Goal: Transaction & Acquisition: Purchase product/service

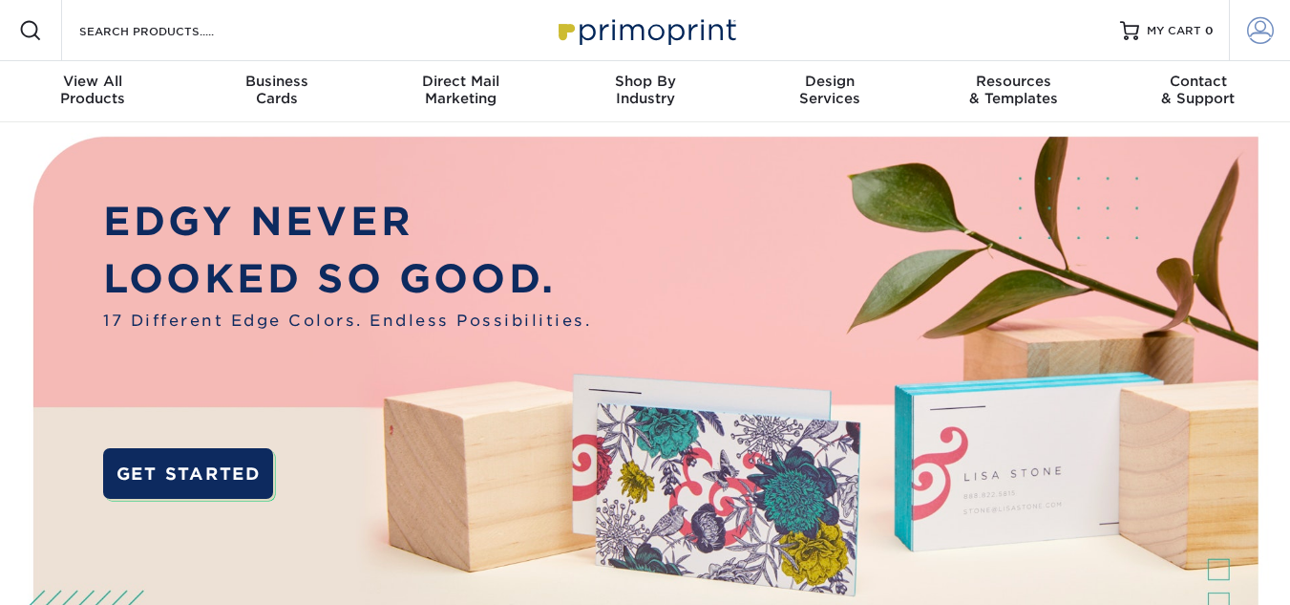
click at [1274, 30] on link "Account" at bounding box center [1259, 30] width 61 height 61
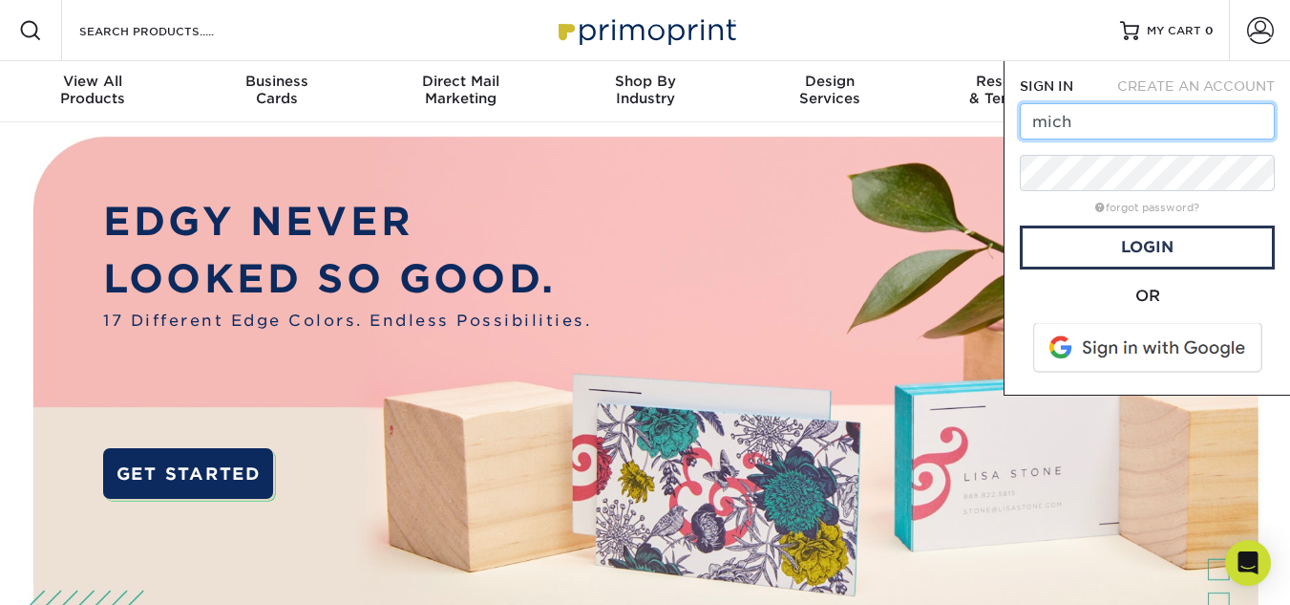
type input "michelle@trimperrides.com"
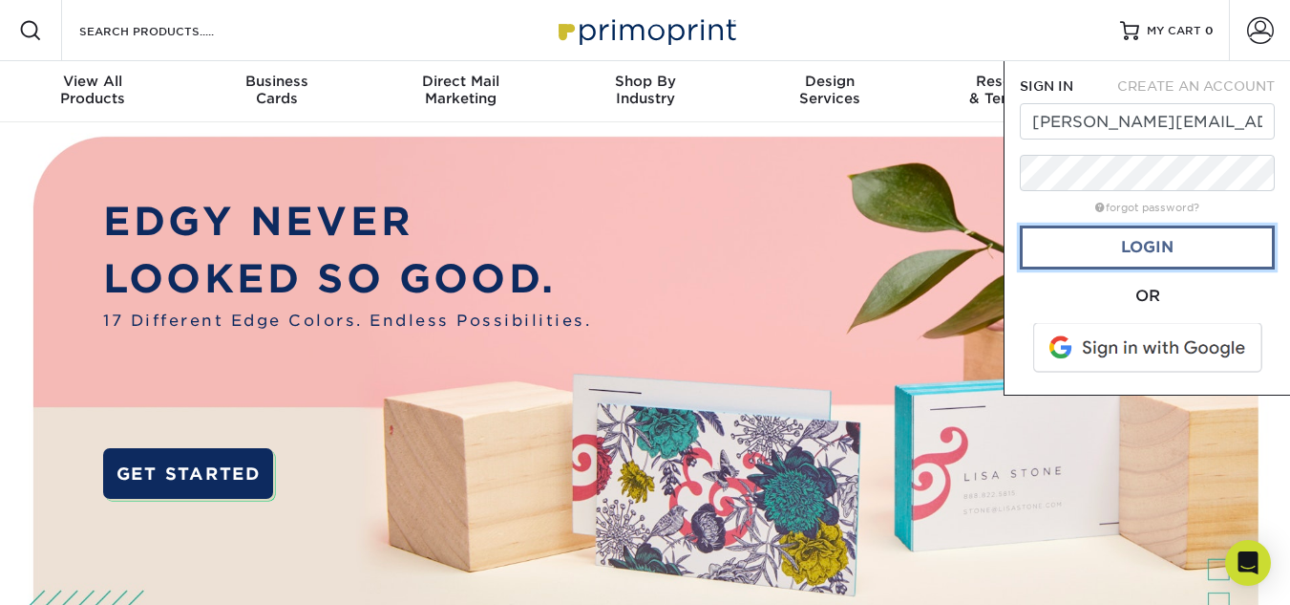
click at [1131, 260] on link "Login" at bounding box center [1147, 247] width 255 height 44
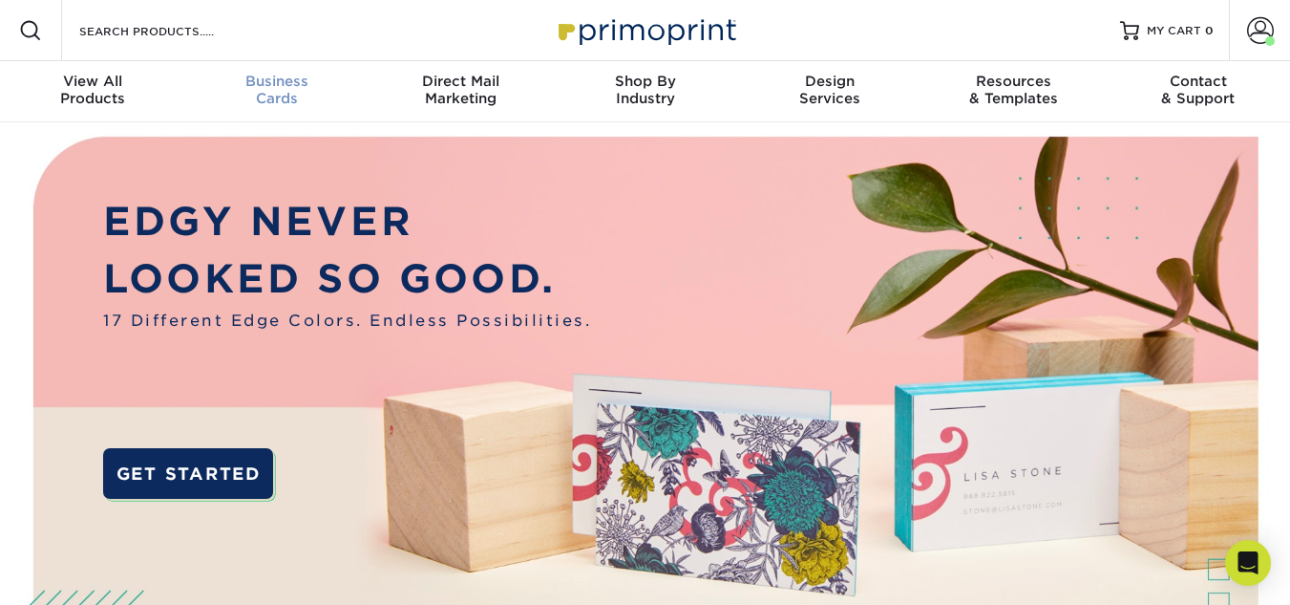
click at [283, 90] on div "Business Cards" at bounding box center [276, 90] width 184 height 34
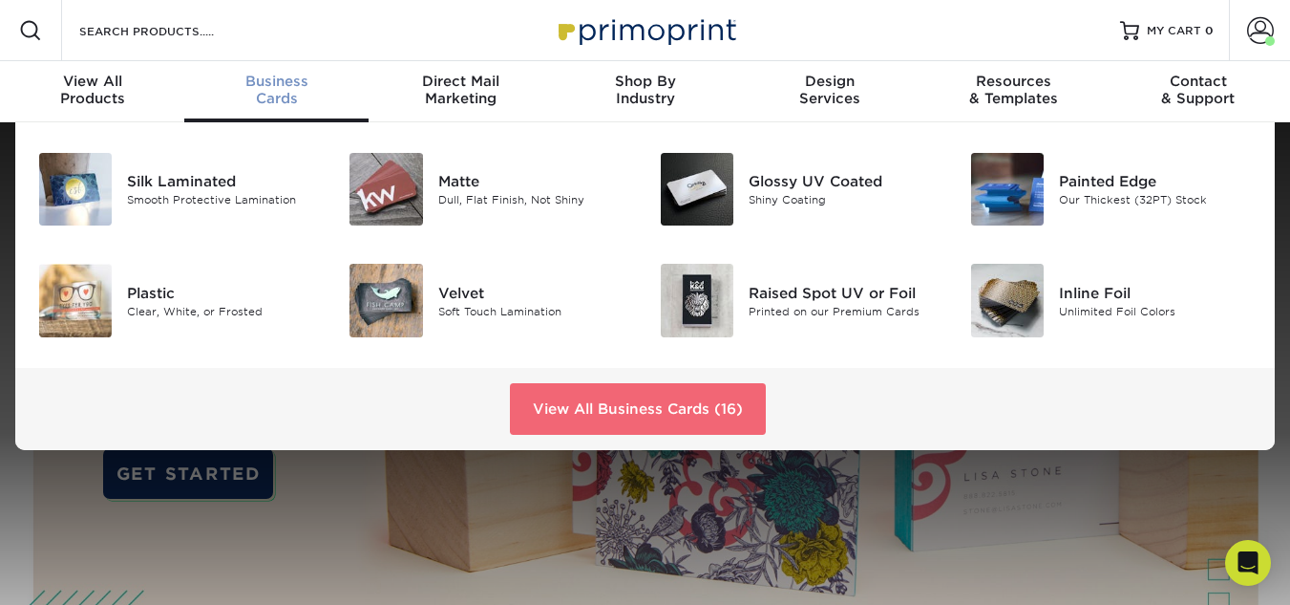
click at [621, 406] on link "View All Business Cards (16)" at bounding box center [638, 409] width 256 height 52
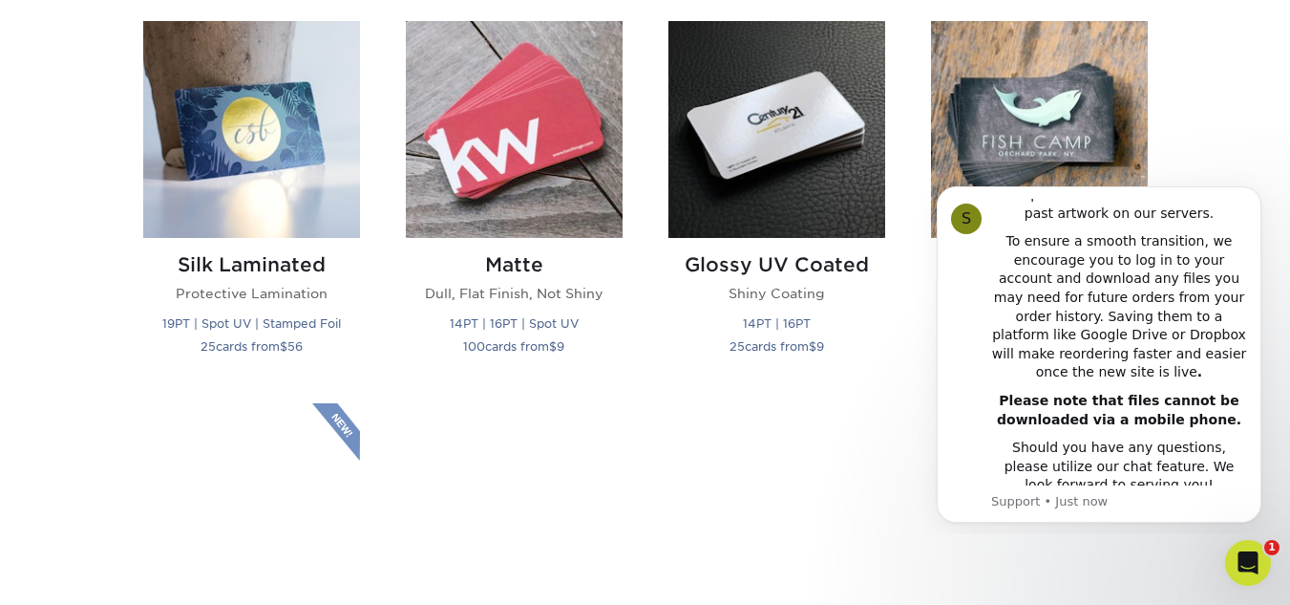
scroll to position [955, 0]
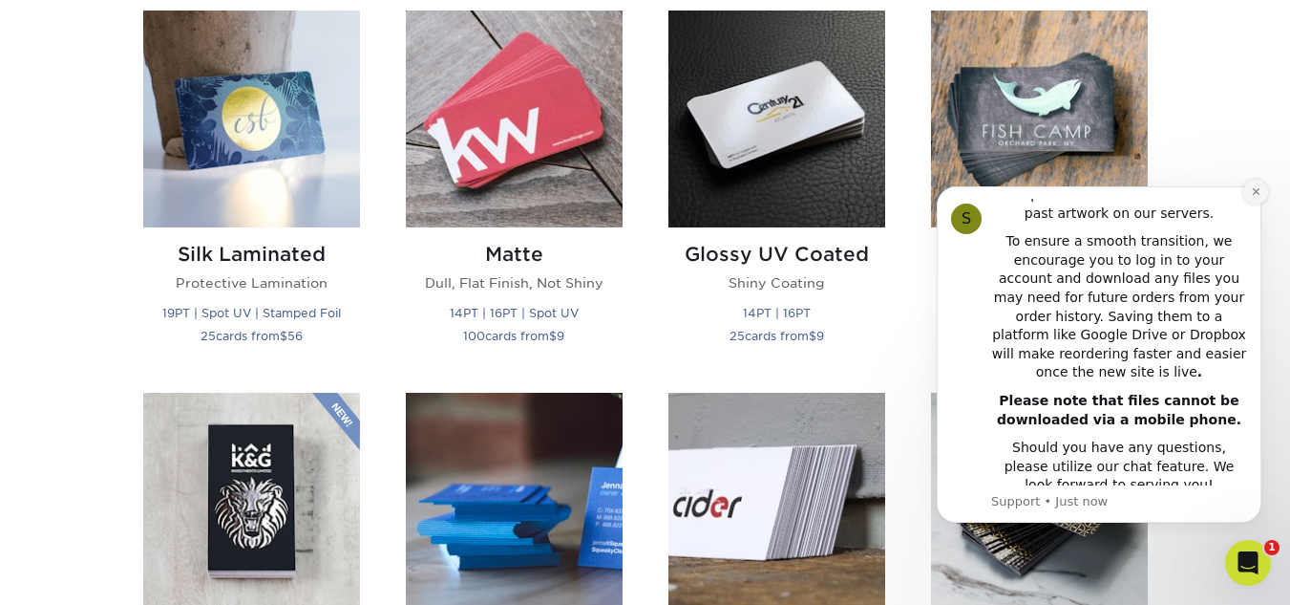
click at [1257, 194] on icon "Dismiss notification" at bounding box center [1256, 191] width 11 height 11
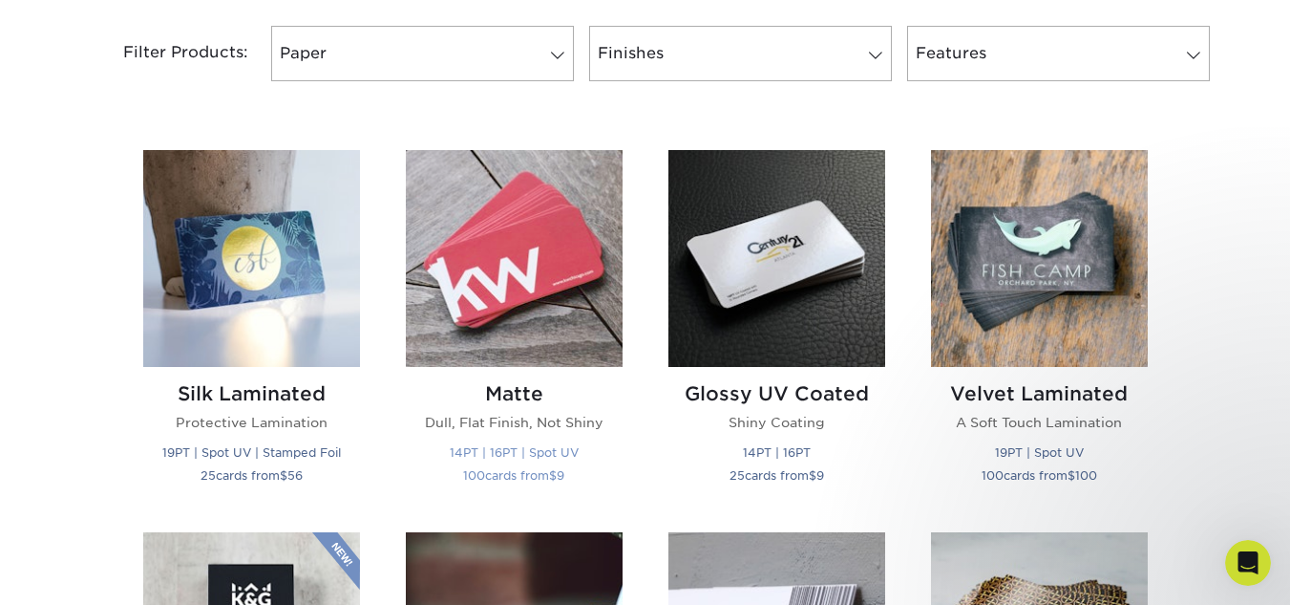
scroll to position [828, 0]
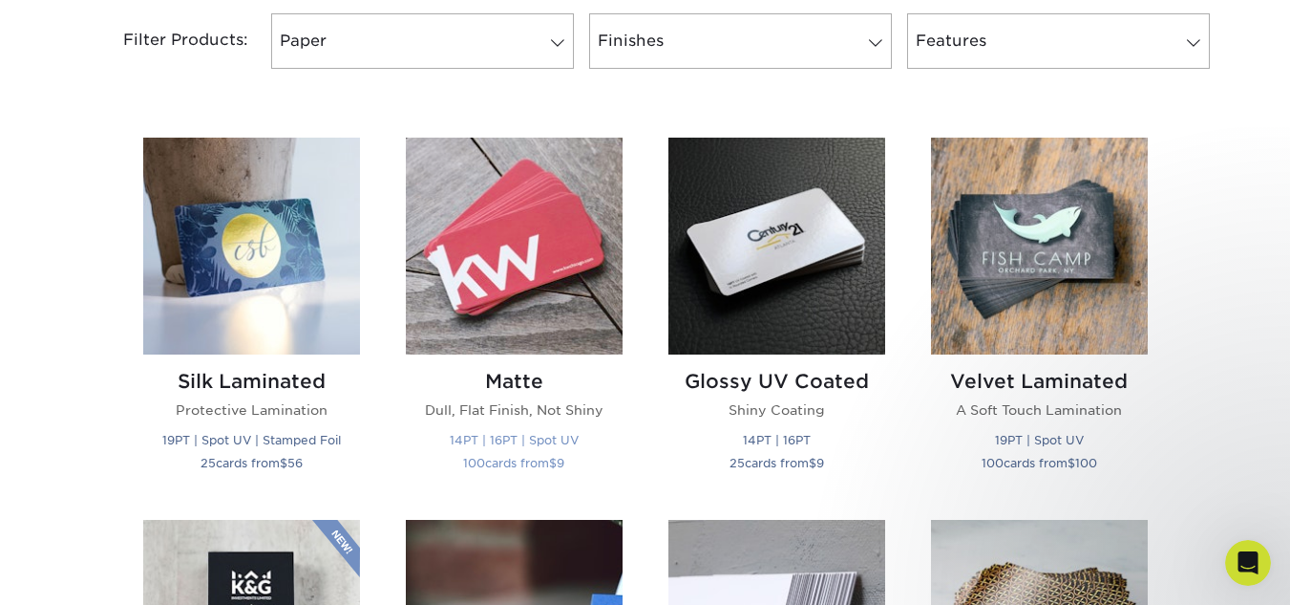
click at [508, 263] on img at bounding box center [514, 246] width 217 height 217
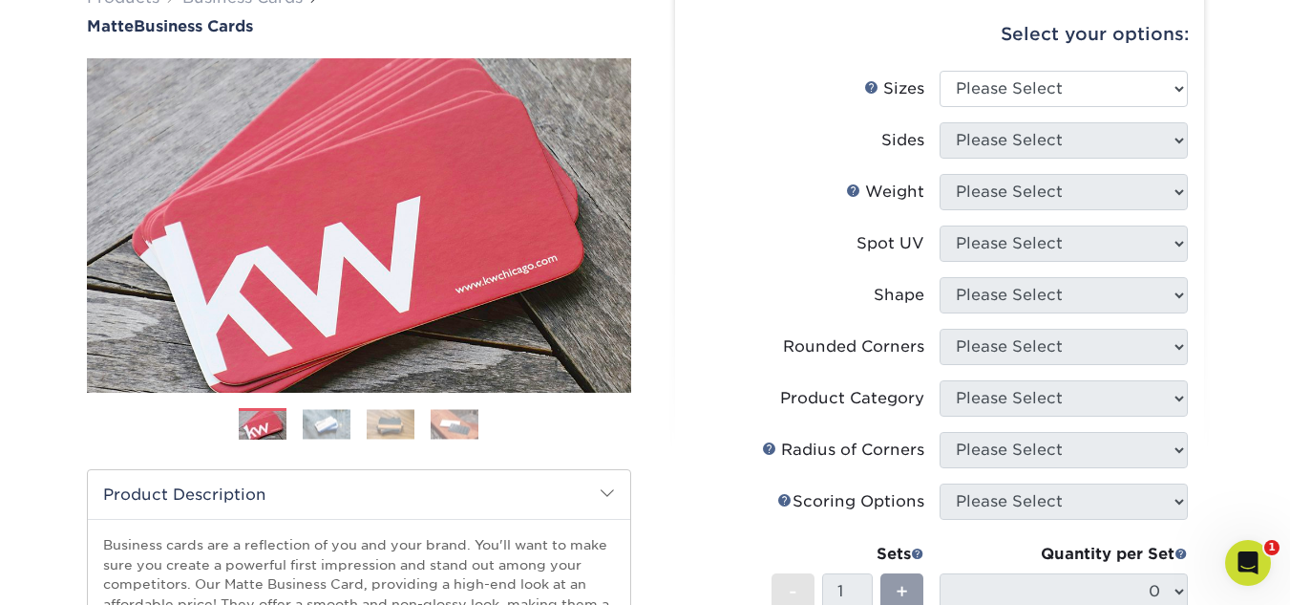
scroll to position [191, 0]
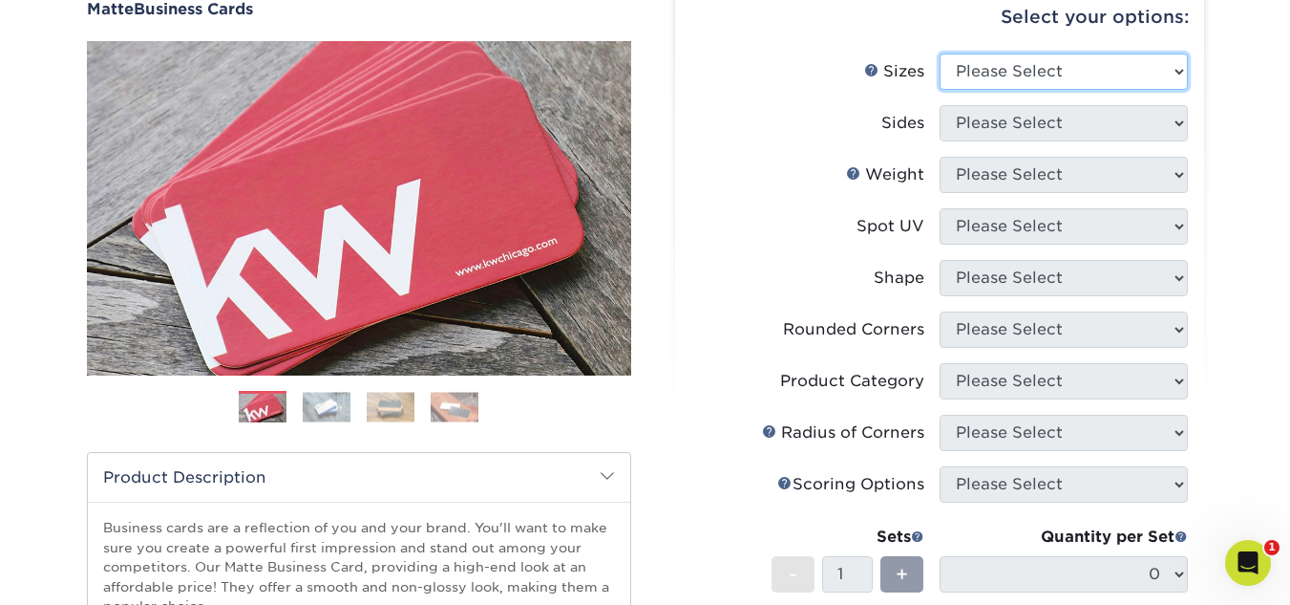
click at [1110, 81] on select "Please Select 1.5" x 3.5" - Mini 1.75" x 3.5" - Mini 2" x 2" - Square 2" x 3" -…" at bounding box center [1064, 71] width 248 height 36
select select "2.00x3.50"
click at [940, 53] on select "Please Select 1.5" x 3.5" - Mini 1.75" x 3.5" - Mini 2" x 2" - Square 2" x 3" -…" at bounding box center [1064, 71] width 248 height 36
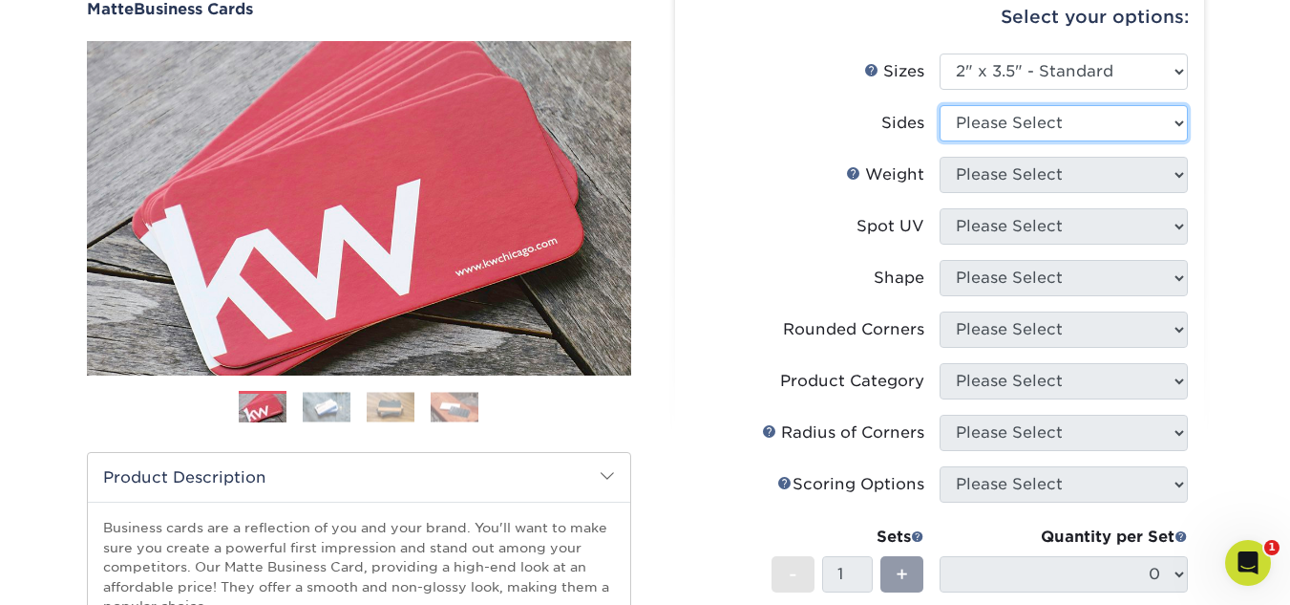
click at [1065, 126] on select "Please Select Print Both Sides Print Front Only" at bounding box center [1064, 123] width 248 height 36
select select "13abbda7-1d64-4f25-8bb2-c179b224825d"
click at [940, 105] on select "Please Select Print Both Sides Print Front Only" at bounding box center [1064, 123] width 248 height 36
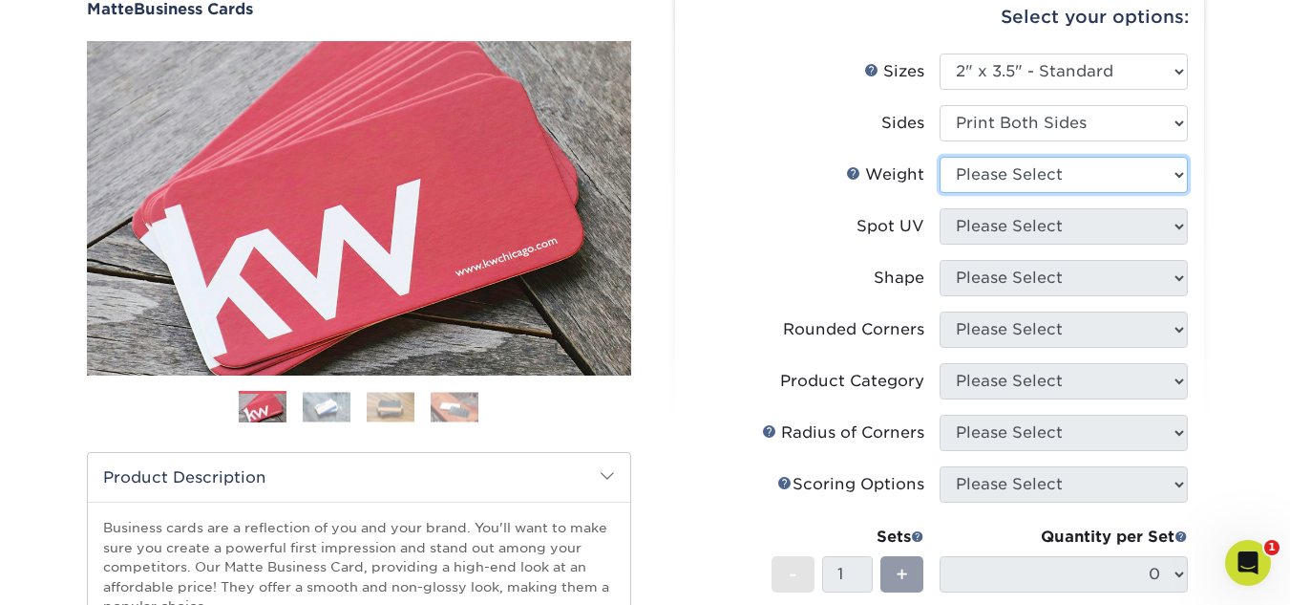
click at [1062, 171] on select "Please Select 16PT 14PT" at bounding box center [1064, 175] width 248 height 36
select select "16PT"
click at [940, 157] on select "Please Select 16PT 14PT" at bounding box center [1064, 175] width 248 height 36
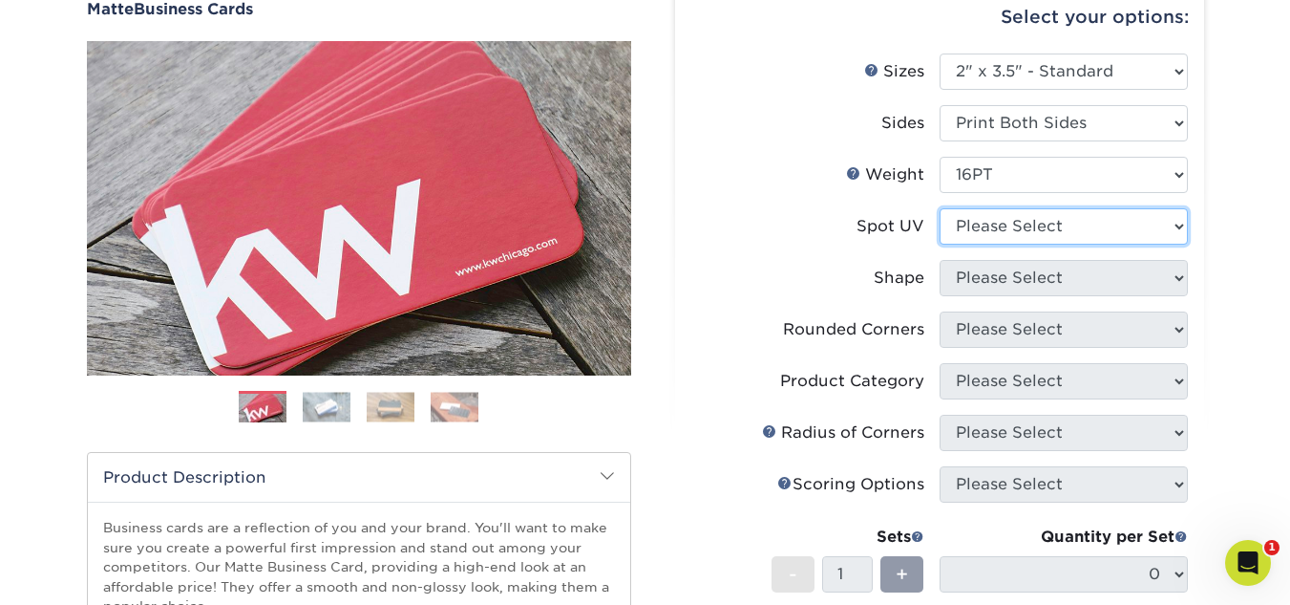
click at [1069, 226] on select "Please Select No Spot UV Front and Back (Both Sides) Front Only Back Only" at bounding box center [1064, 226] width 248 height 36
select select "3"
click at [940, 208] on select "Please Select No Spot UV Front and Back (Both Sides) Front Only Back Only" at bounding box center [1064, 226] width 248 height 36
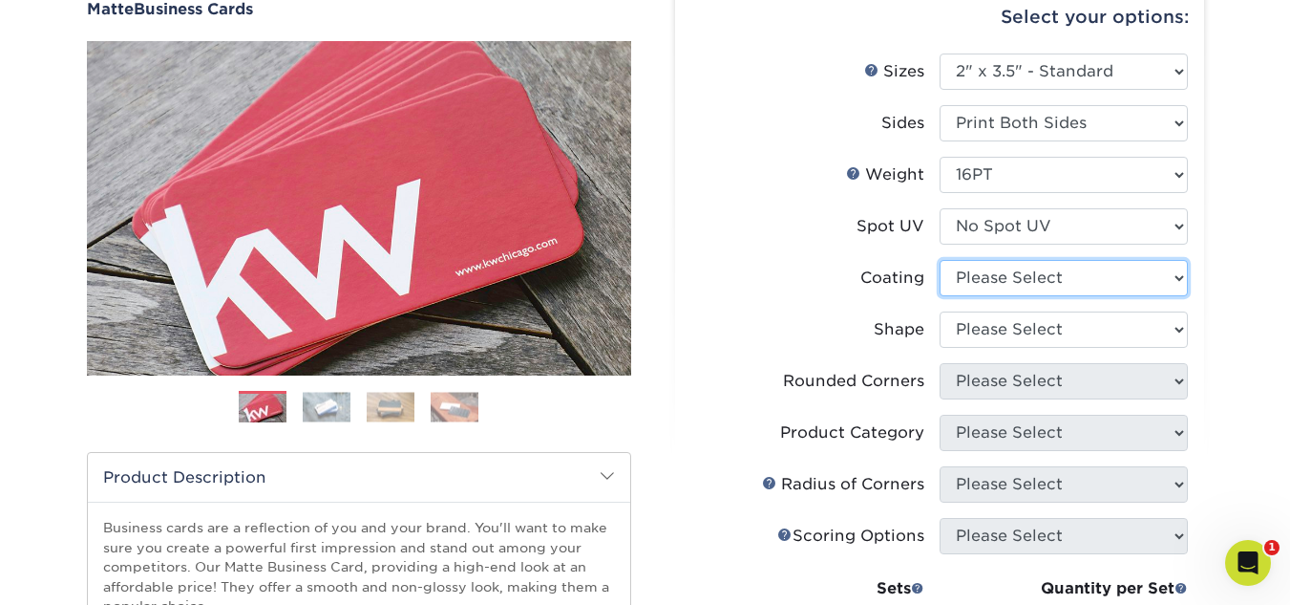
click at [1053, 274] on select at bounding box center [1064, 278] width 248 height 36
click at [1070, 281] on select at bounding box center [1064, 278] width 248 height 36
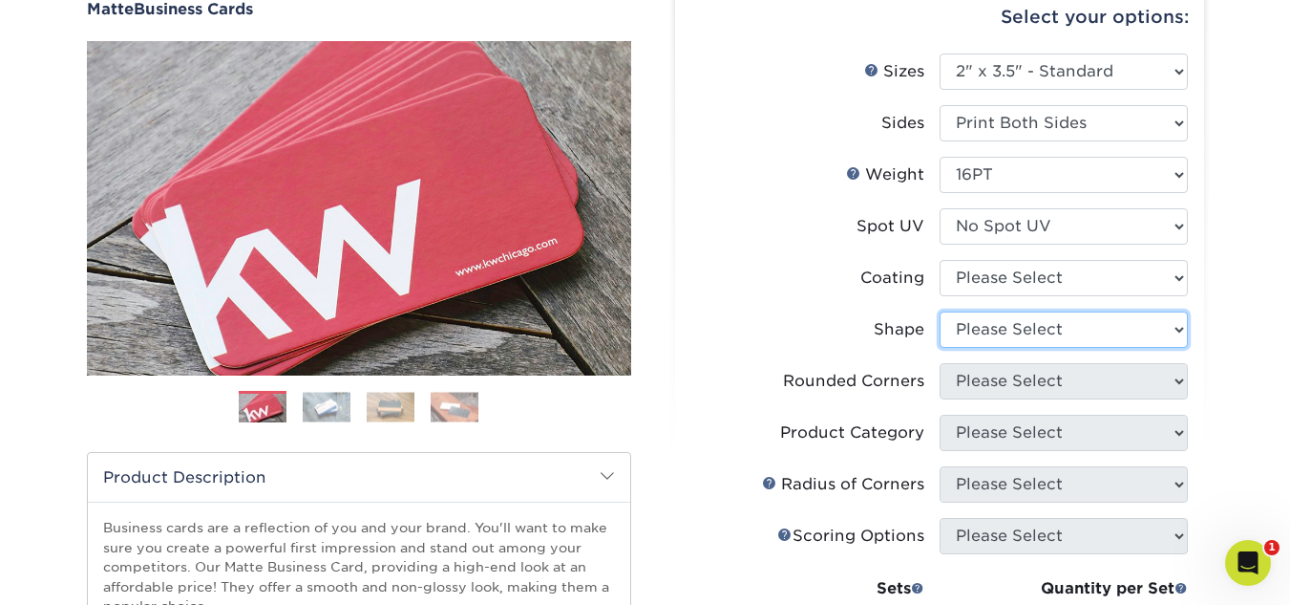
click at [1066, 332] on select "Please Select Standard Oval" at bounding box center [1064, 329] width 248 height 36
select select "standard"
click at [940, 311] on select "Please Select Standard Oval" at bounding box center [1064, 329] width 248 height 36
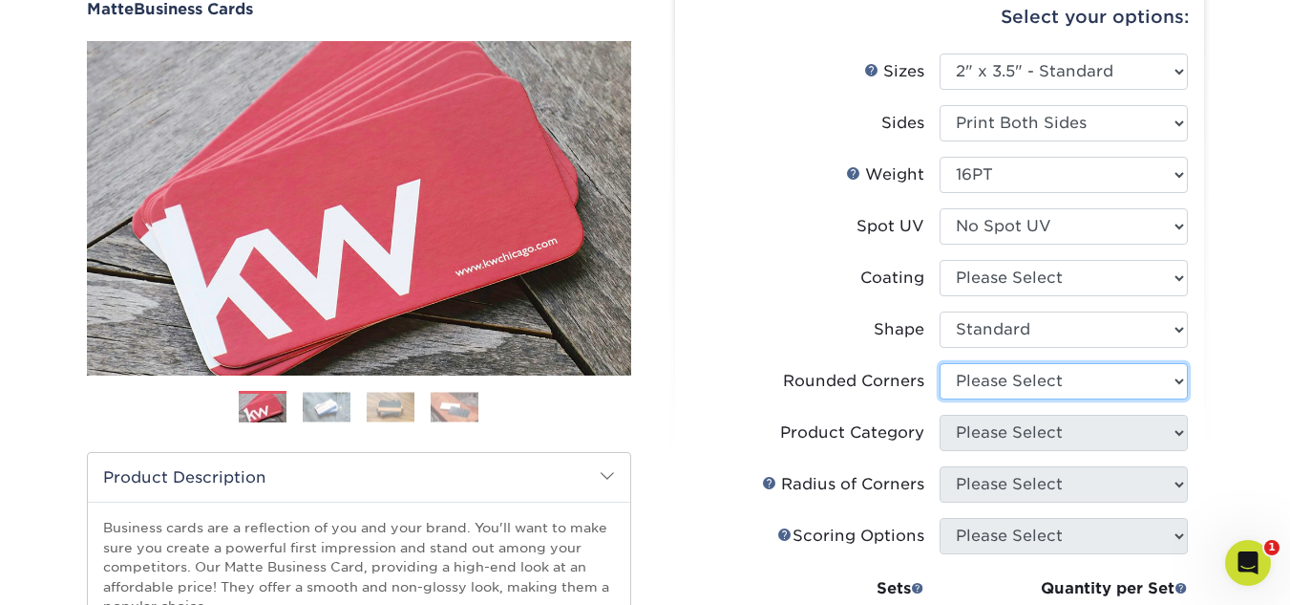
click at [1050, 386] on select "Please Select Yes - Round 2 Corners Yes - Round 4 Corners No" at bounding box center [1064, 381] width 248 height 36
click at [940, 363] on select "Please Select Yes - Round 2 Corners Yes - Round 4 Corners No" at bounding box center [1064, 381] width 248 height 36
select select "-1"
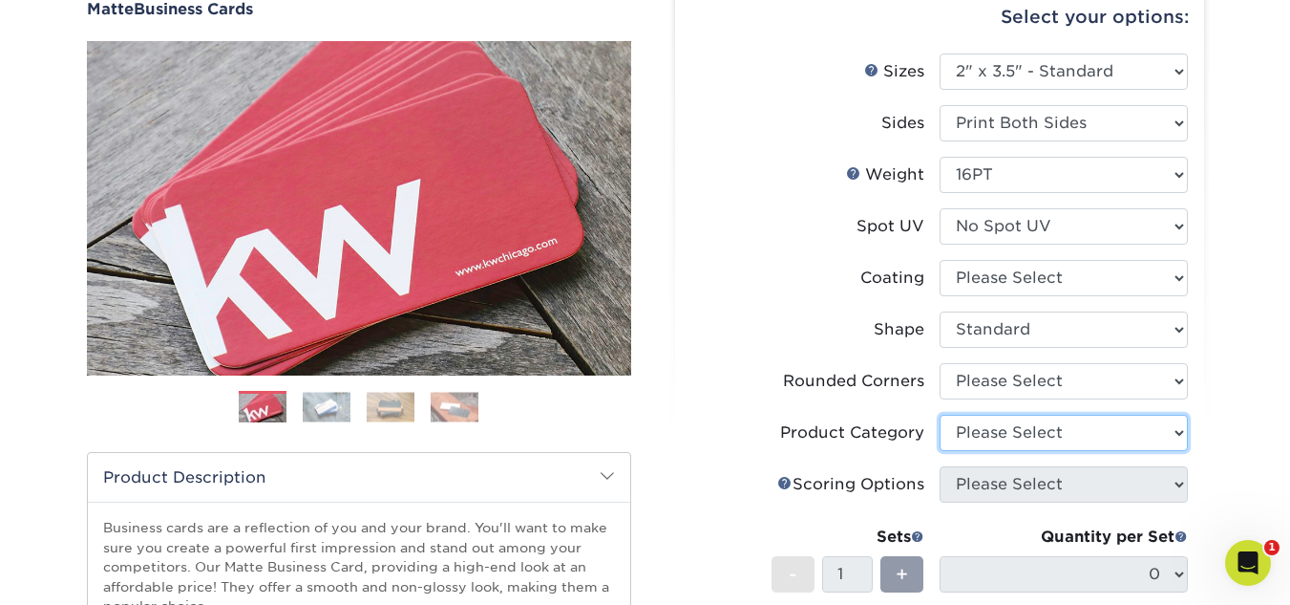
click at [1033, 436] on select "Please Select" at bounding box center [1064, 432] width 248 height 36
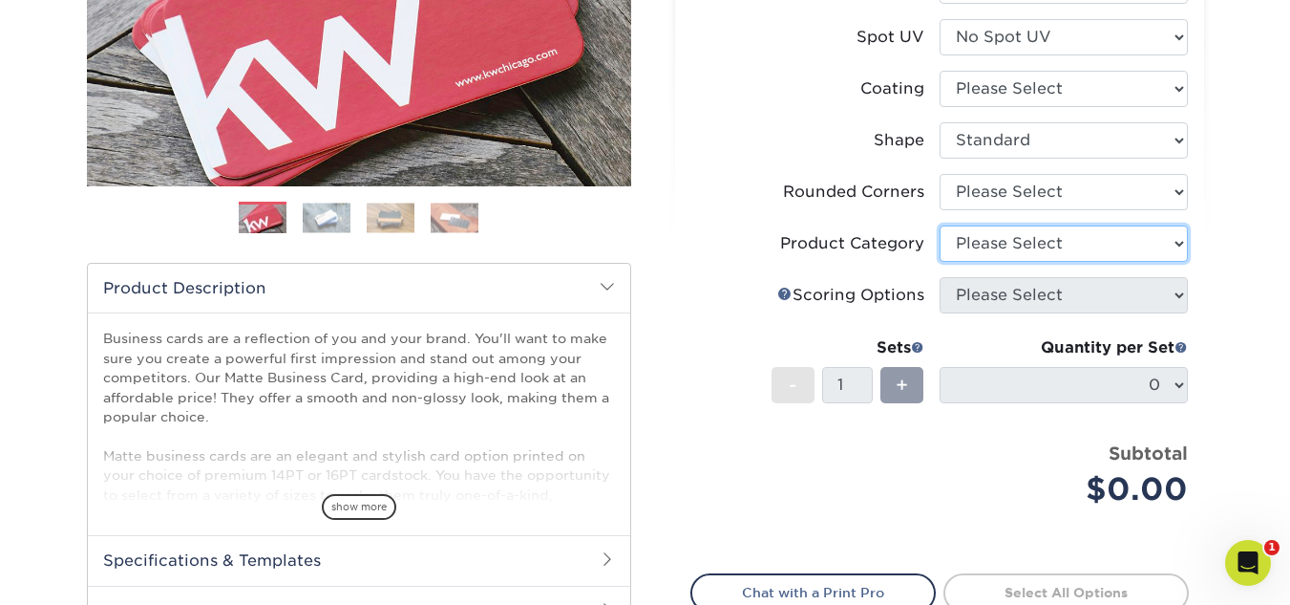
scroll to position [382, 0]
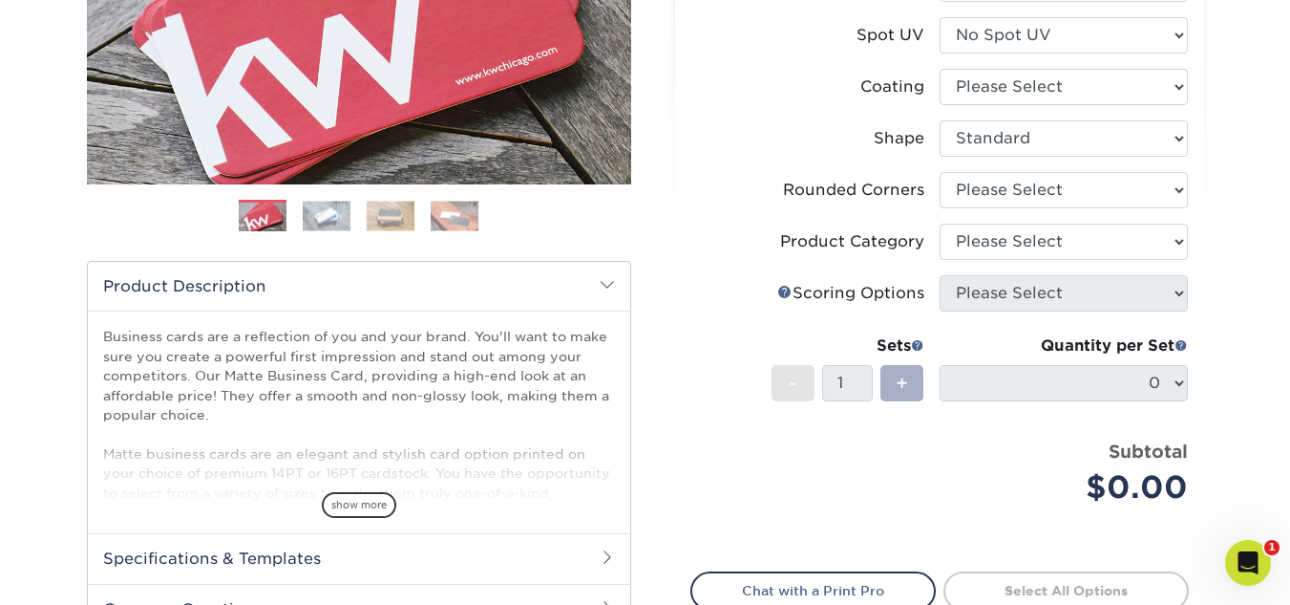
click at [907, 385] on span "+" at bounding box center [902, 383] width 12 height 29
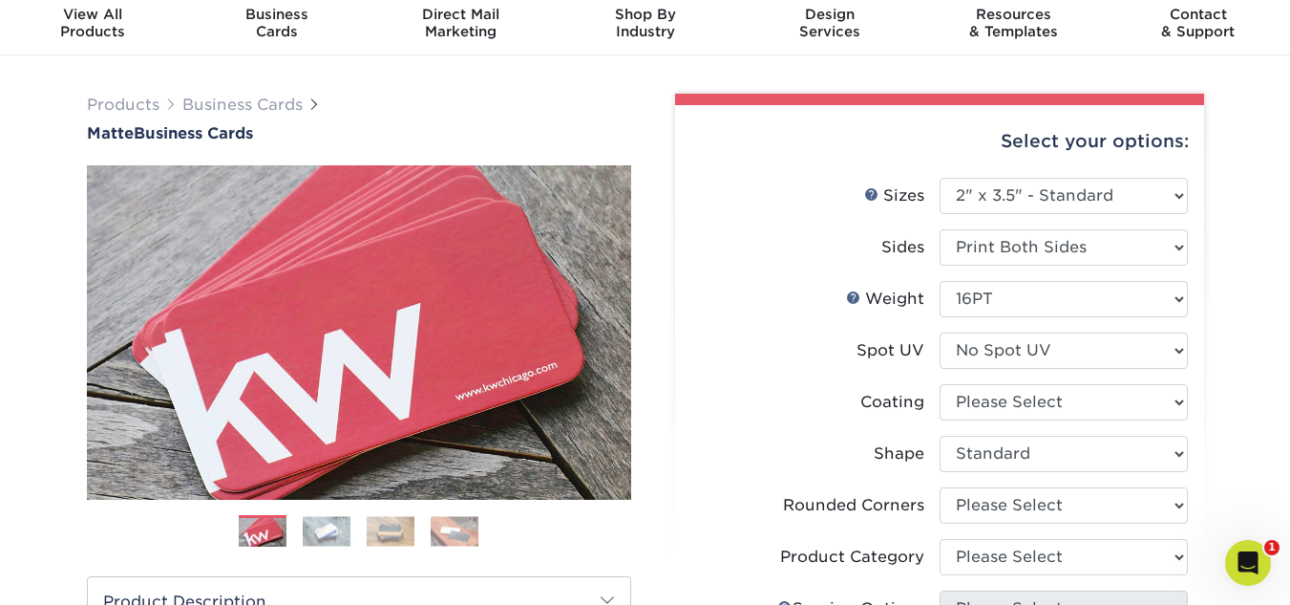
scroll to position [0, 0]
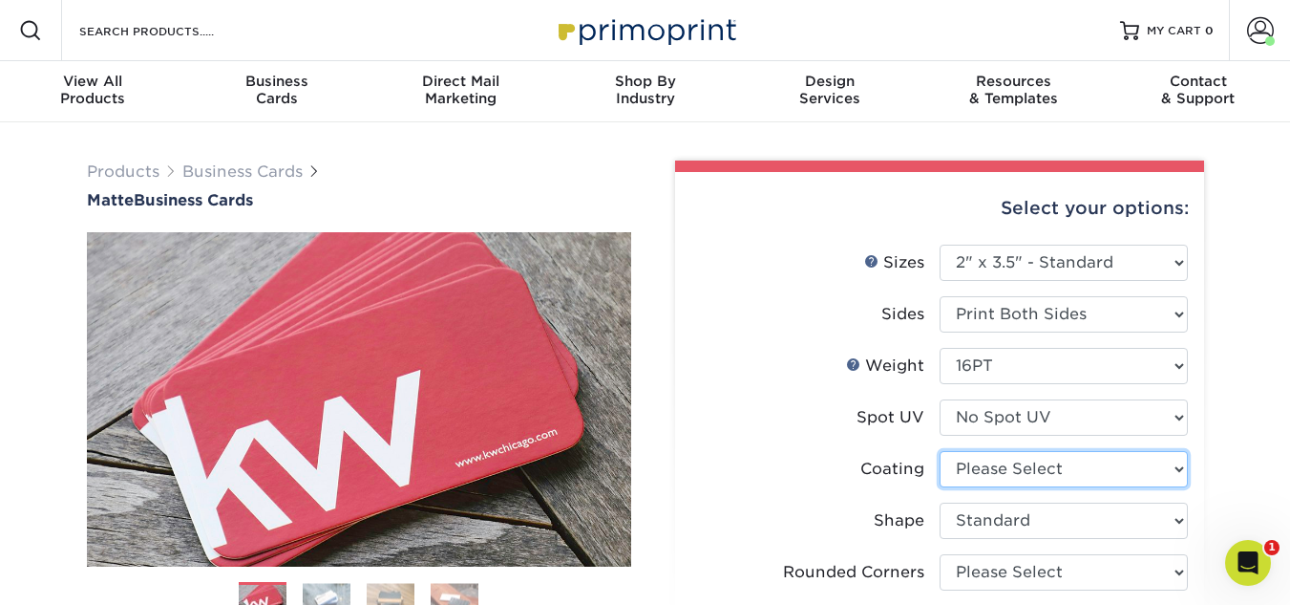
click at [1028, 475] on select at bounding box center [1064, 469] width 248 height 36
select select "121bb7b5-3b4d-429f-bd8d-bbf80e953313"
click at [940, 451] on select at bounding box center [1064, 469] width 248 height 36
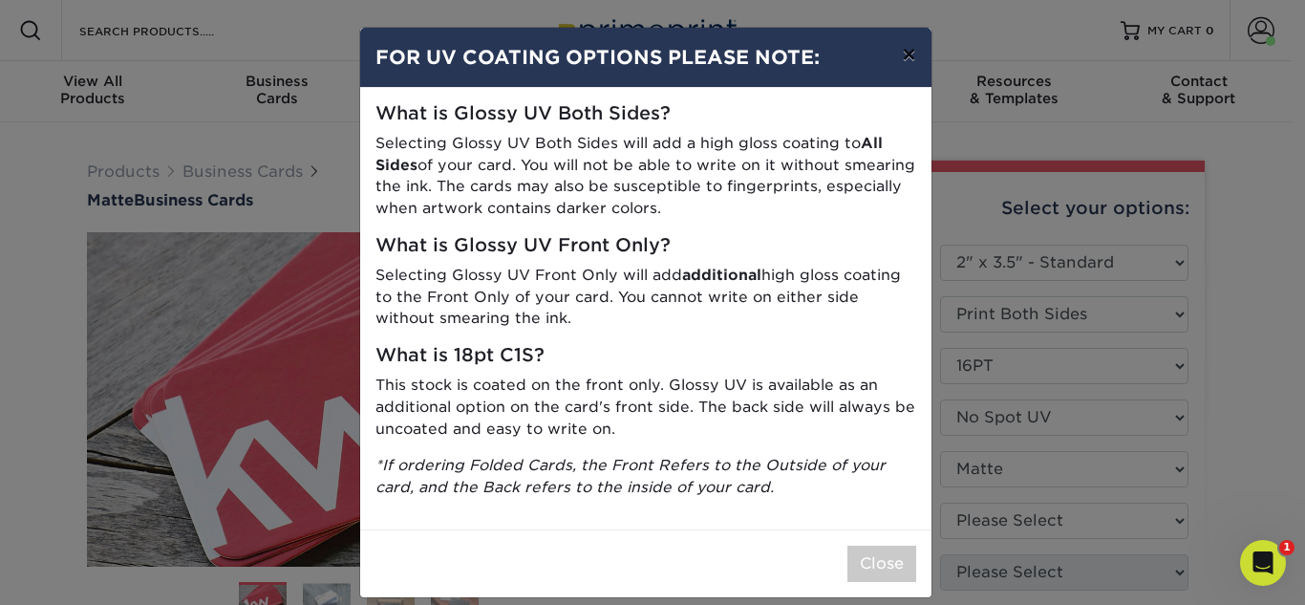
click at [897, 57] on button "×" at bounding box center [908, 54] width 44 height 53
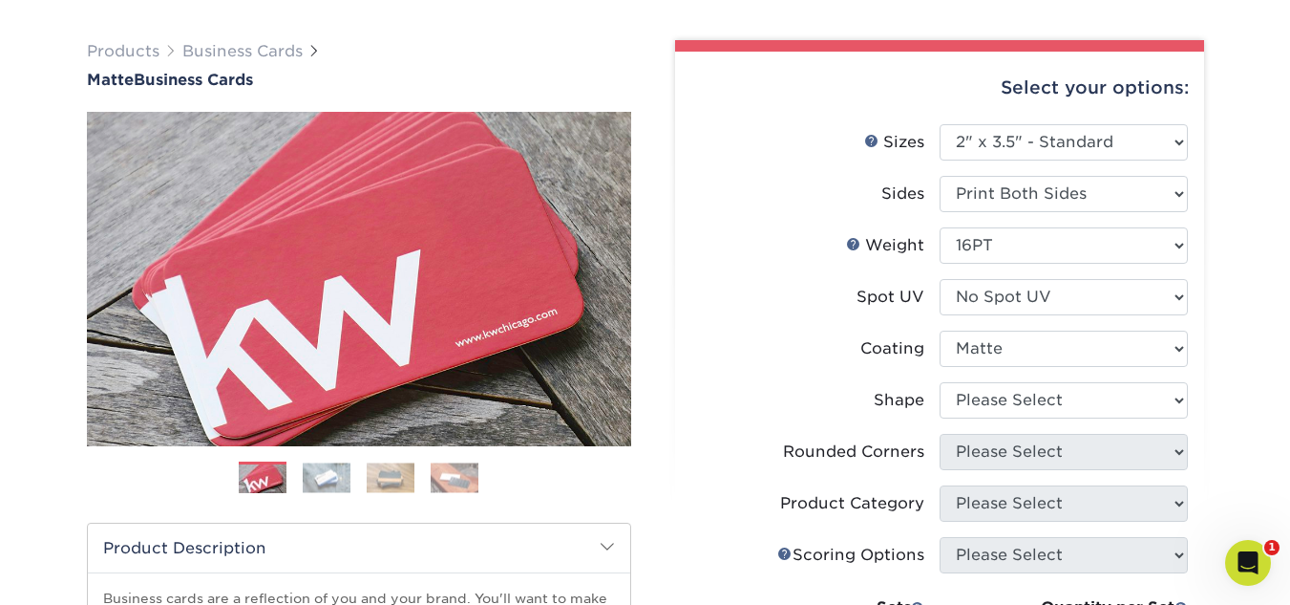
scroll to position [191, 0]
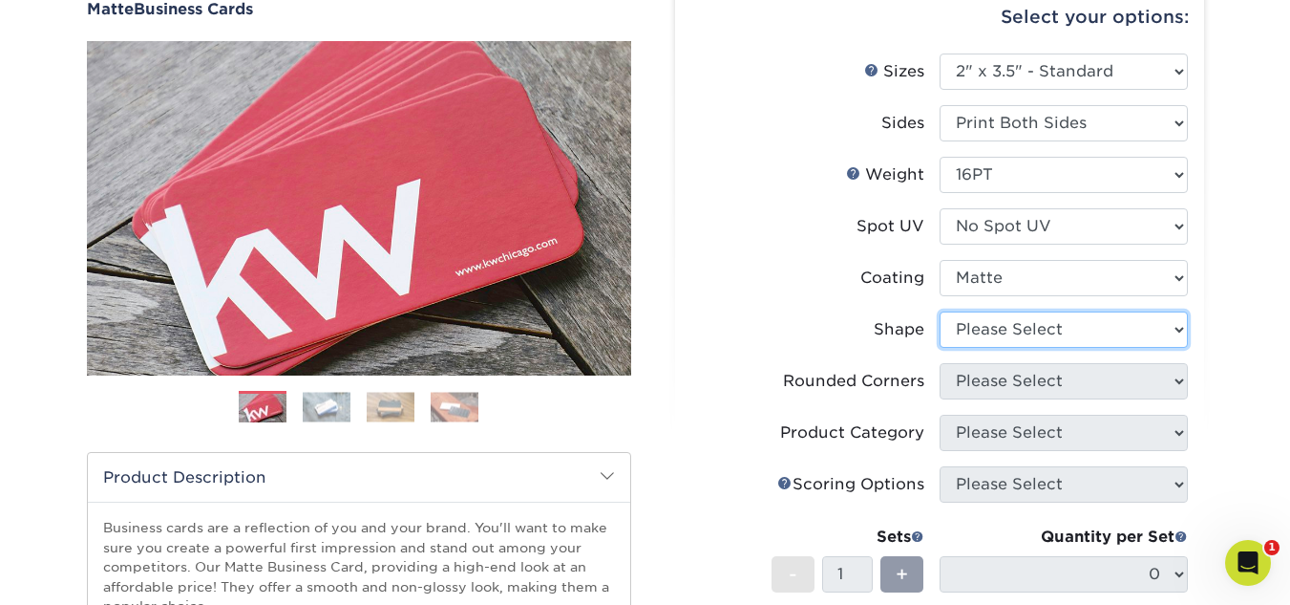
click at [1147, 323] on select "Please Select Standard Oval" at bounding box center [1064, 329] width 248 height 36
select select "standard"
click at [940, 311] on select "Please Select Standard Oval" at bounding box center [1064, 329] width 248 height 36
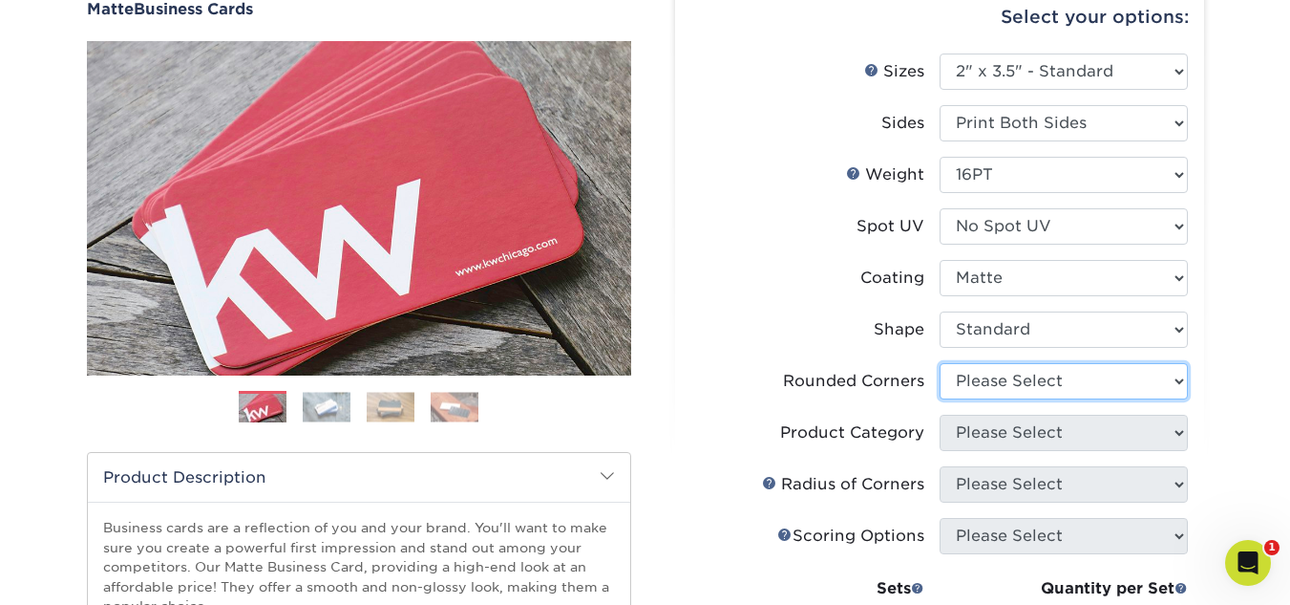
click at [1039, 392] on select "Please Select Yes - Round 2 Corners Yes - Round 4 Corners No" at bounding box center [1064, 381] width 248 height 36
select select "0"
click at [940, 363] on select "Please Select Yes - Round 2 Corners Yes - Round 4 Corners No" at bounding box center [1064, 381] width 248 height 36
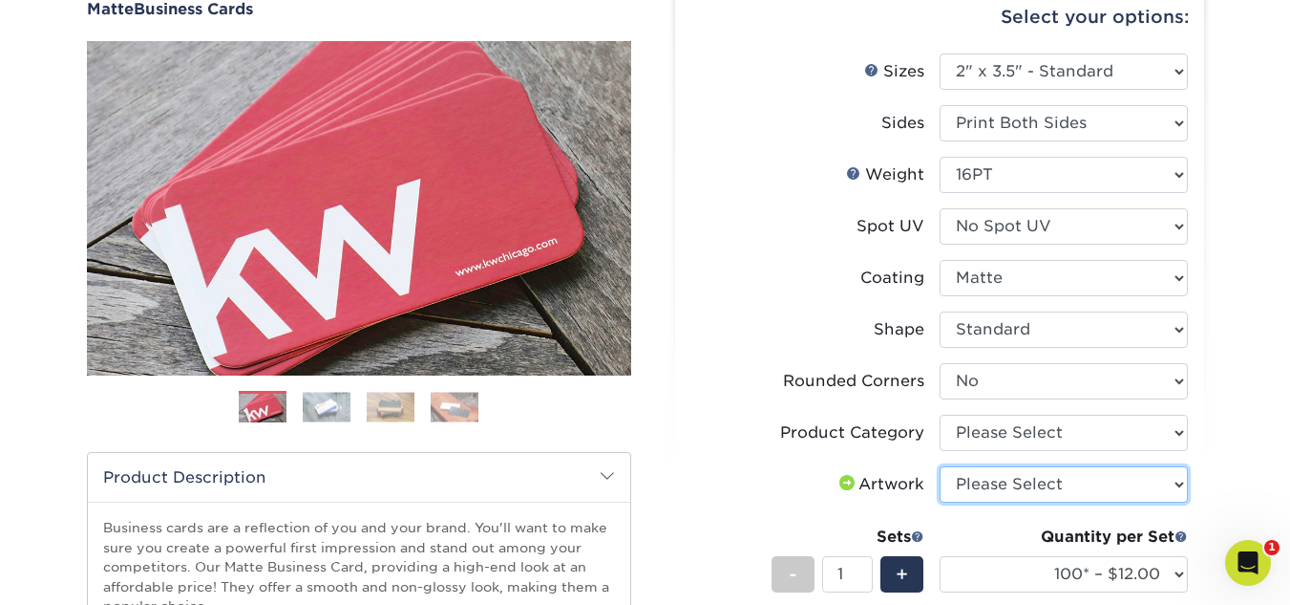
click at [981, 478] on select "Please Select I will upload files I need a design - $100" at bounding box center [1064, 484] width 248 height 36
select select "upload"
click at [940, 466] on select "Please Select I will upload files I need a design - $100" at bounding box center [1064, 484] width 248 height 36
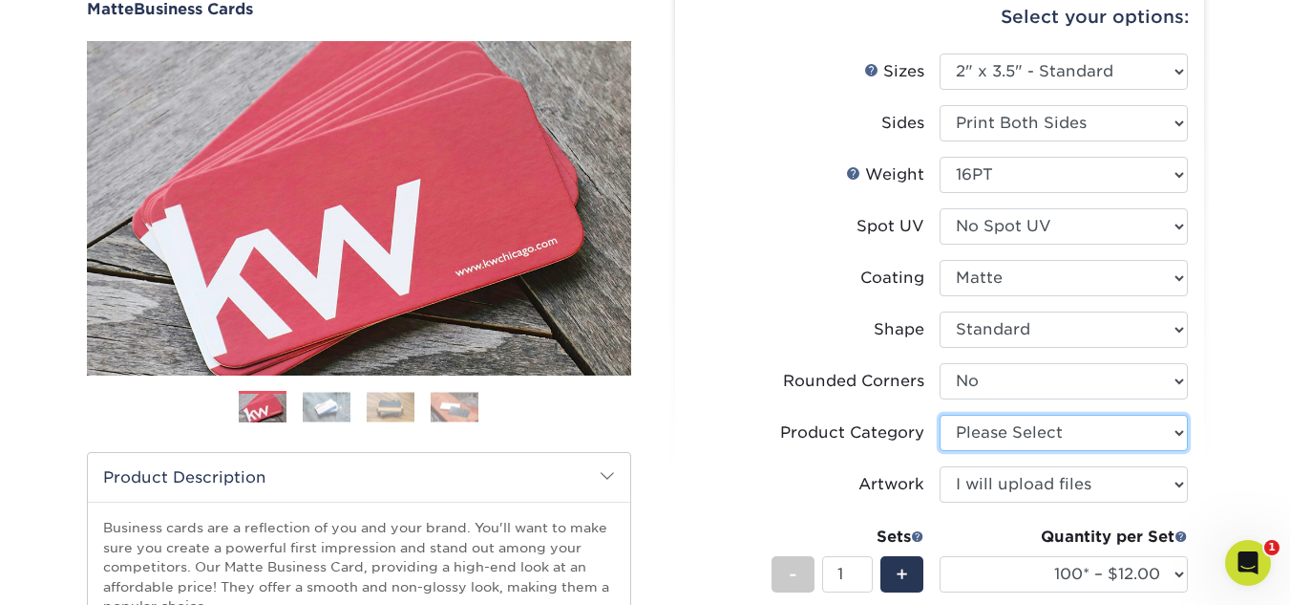
click at [1014, 432] on select "Please Select Business Cards" at bounding box center [1064, 432] width 248 height 36
select select "3b5148f1-0588-4f88-a218-97bcfdce65c1"
click at [940, 414] on select "Please Select Business Cards" at bounding box center [1064, 432] width 248 height 36
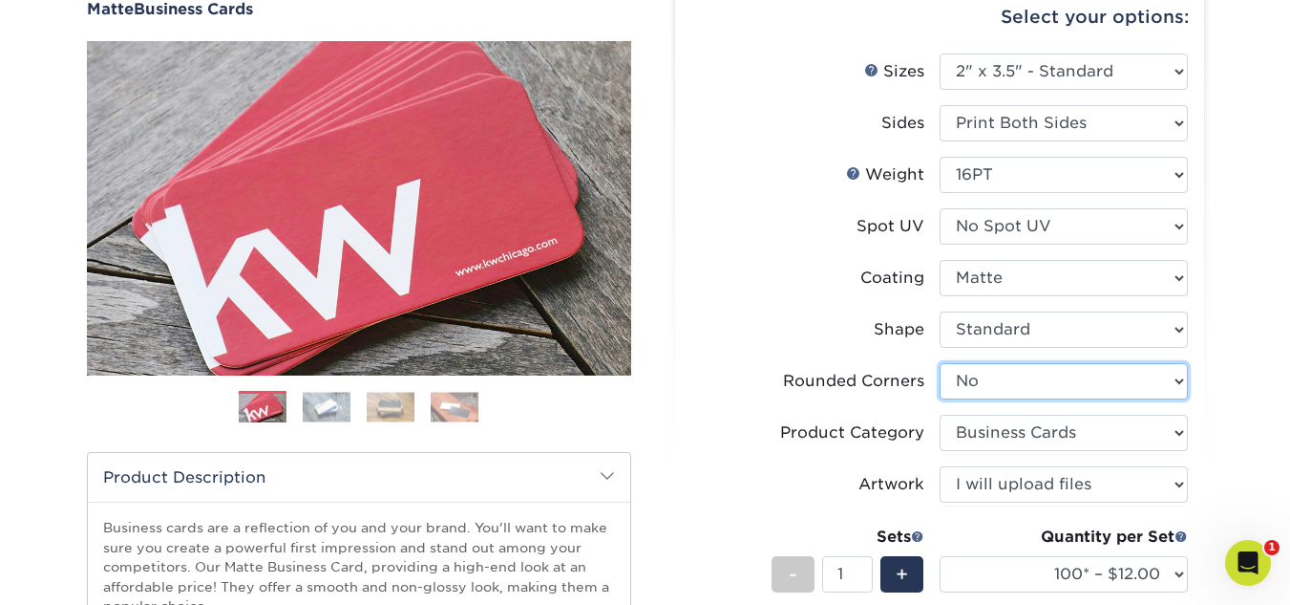
click at [1007, 385] on select "Please Select Yes - Round 2 Corners Yes - Round 4 Corners No" at bounding box center [1064, 381] width 248 height 36
click at [940, 363] on select "Please Select Yes - Round 2 Corners Yes - Round 4 Corners No" at bounding box center [1064, 381] width 248 height 36
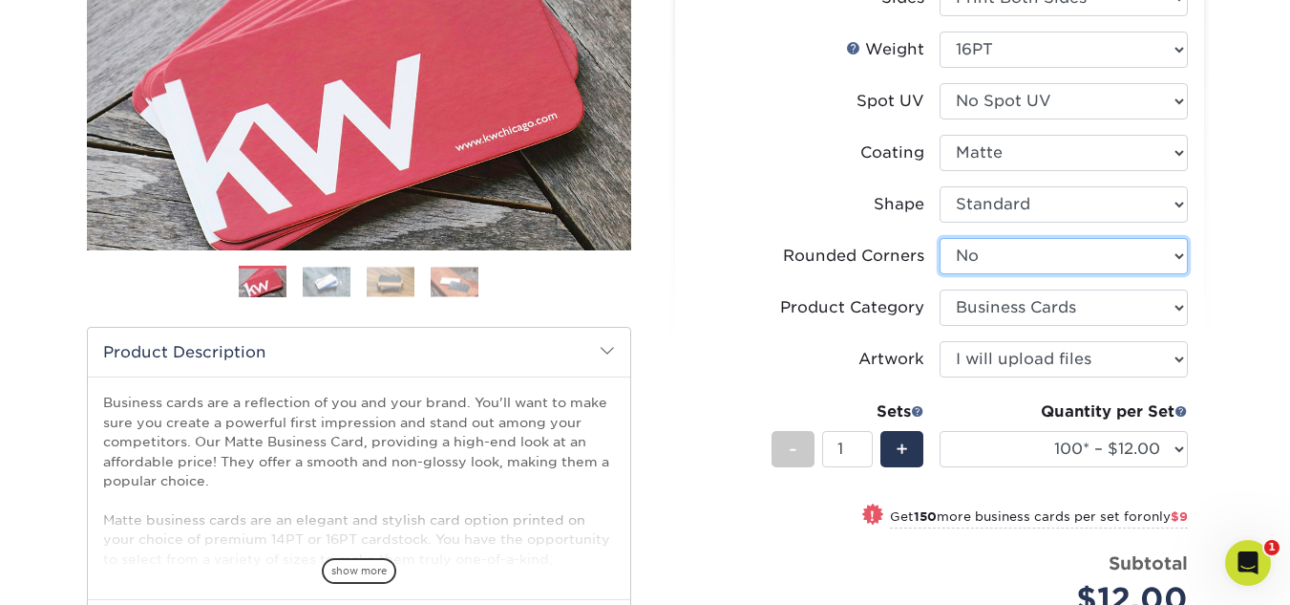
scroll to position [318, 0]
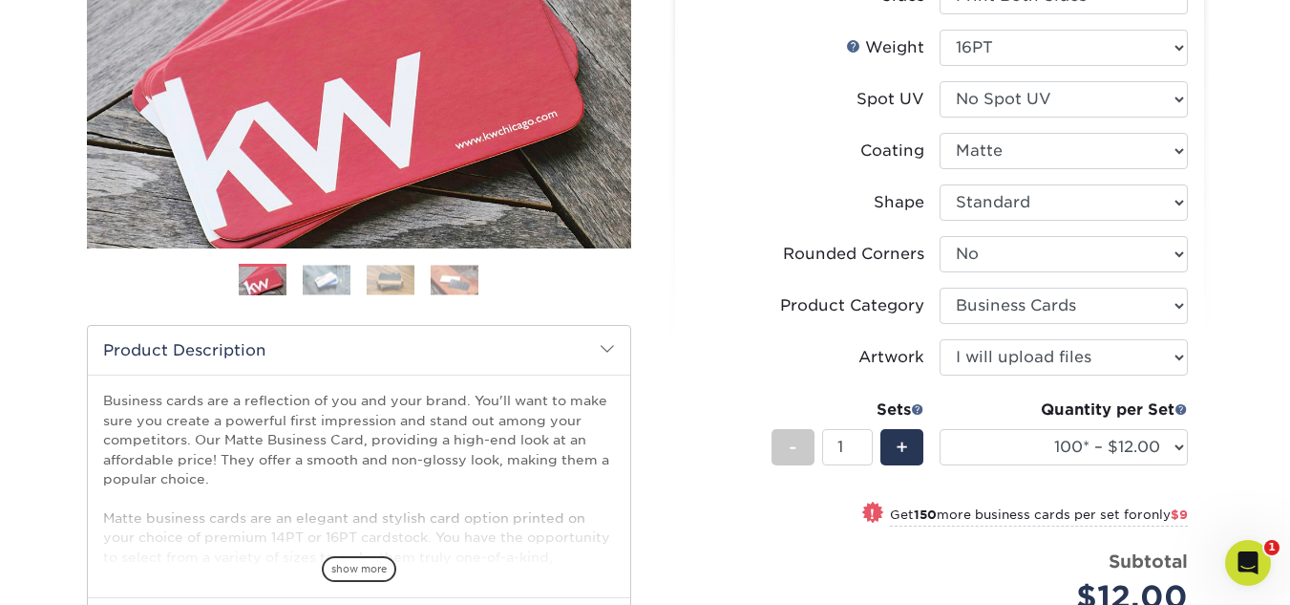
click at [1174, 512] on span "$9" at bounding box center [1179, 514] width 17 height 14
select select "250* – $21.00"
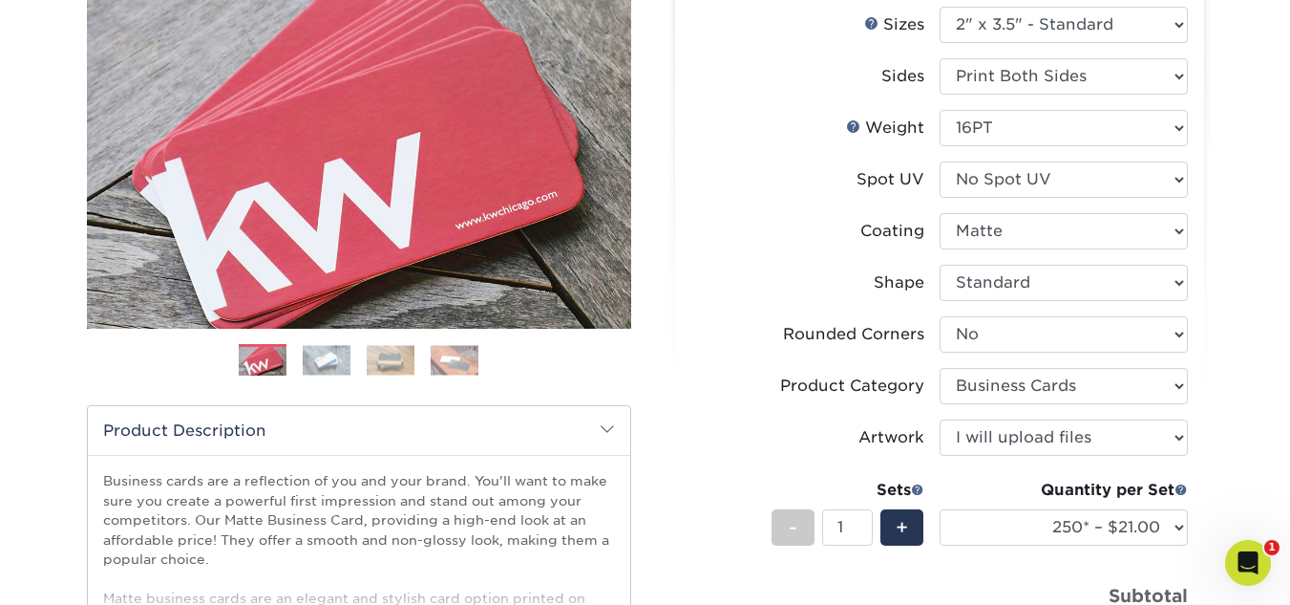
scroll to position [0, 0]
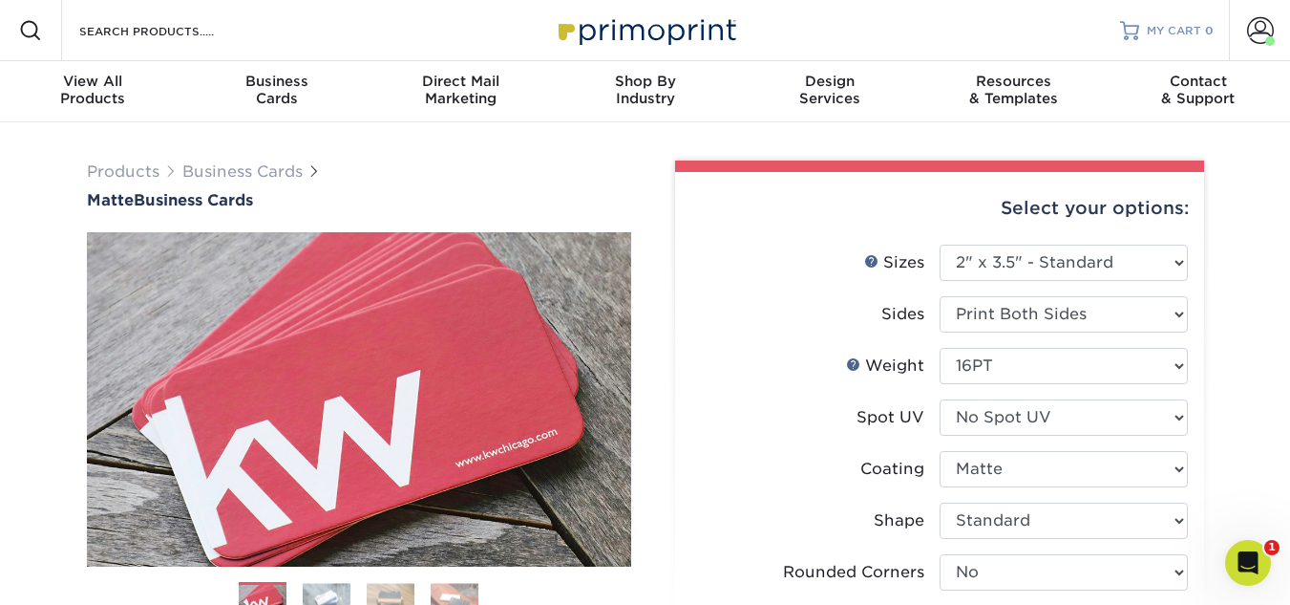
click at [1169, 25] on span "MY CART" at bounding box center [1174, 31] width 54 height 16
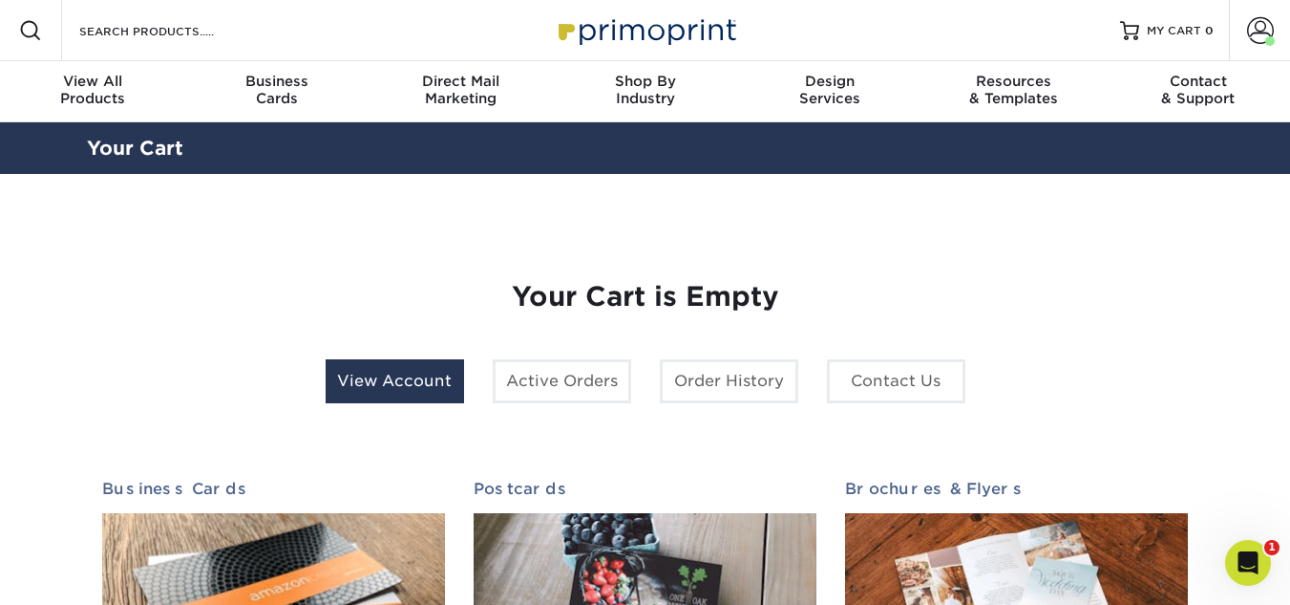
click at [422, 376] on link "View Account" at bounding box center [395, 381] width 138 height 44
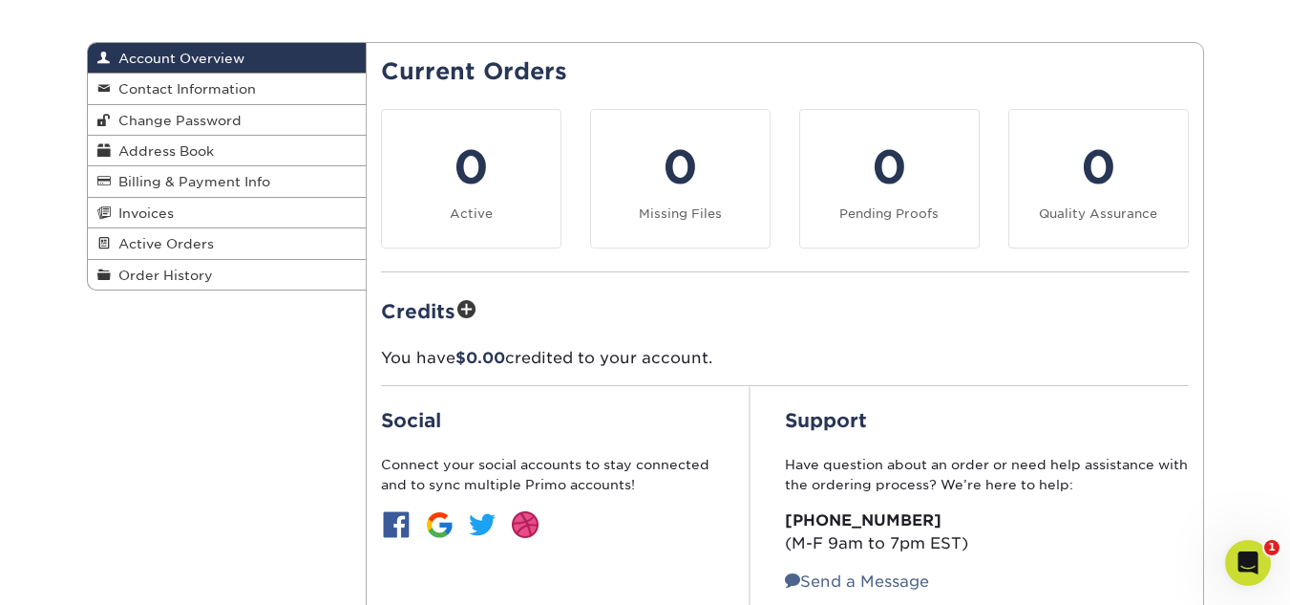
scroll to position [64, 0]
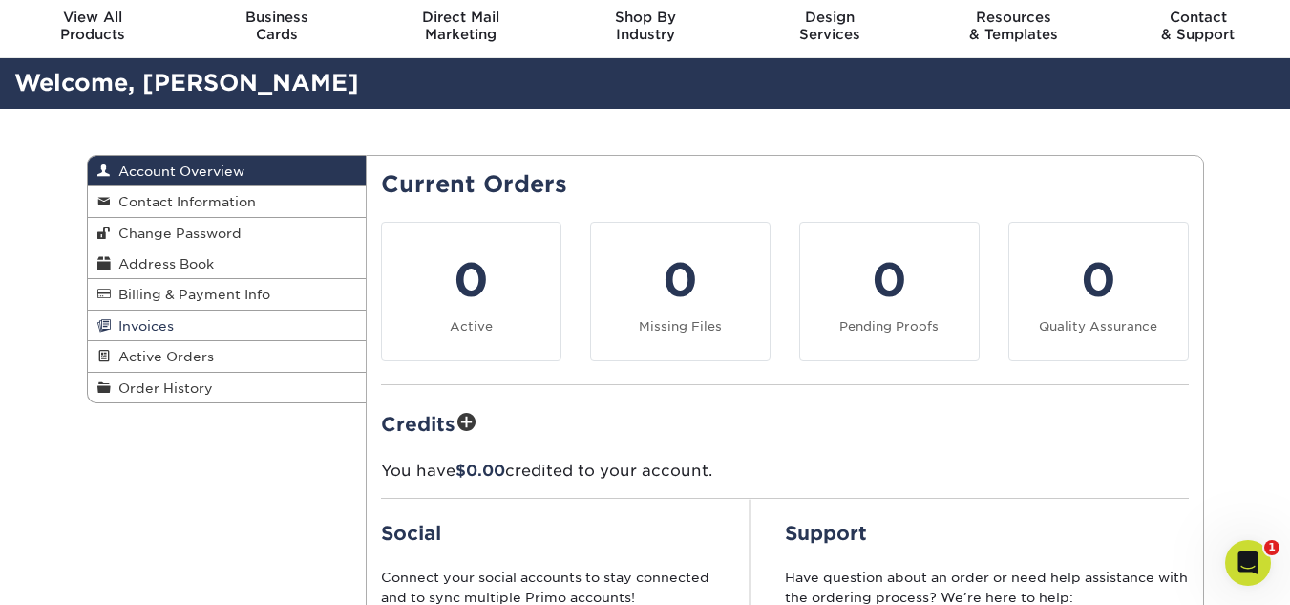
click at [132, 317] on link "Invoices" at bounding box center [227, 325] width 279 height 31
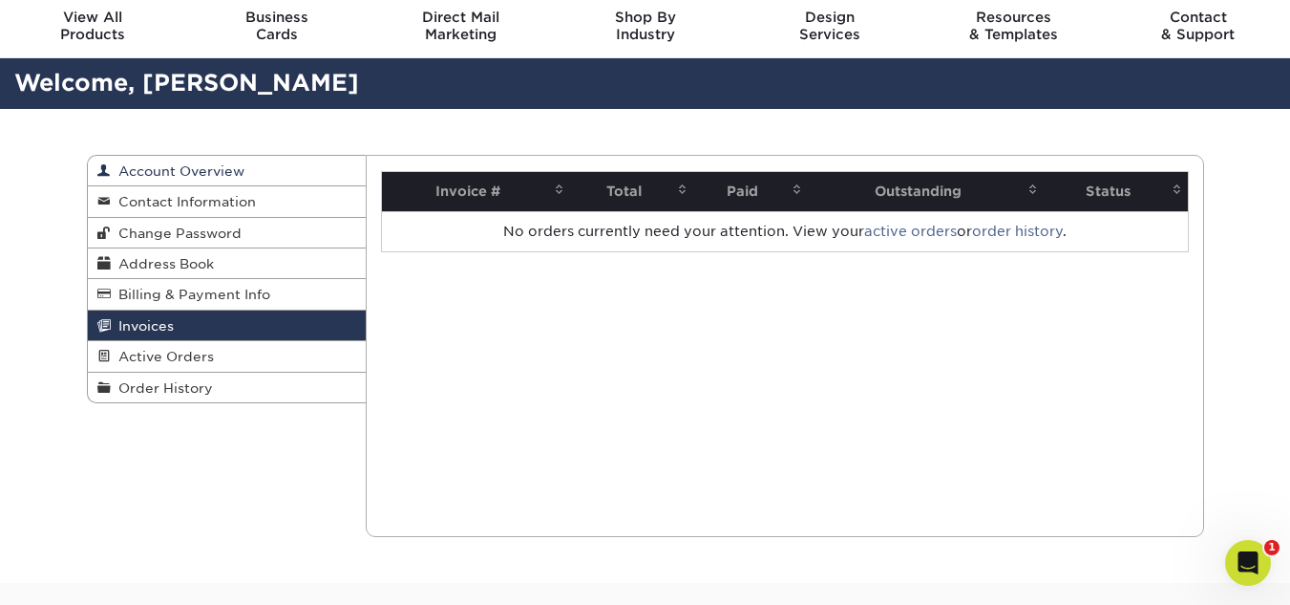
click at [191, 173] on span "Account Overview" at bounding box center [178, 170] width 134 height 15
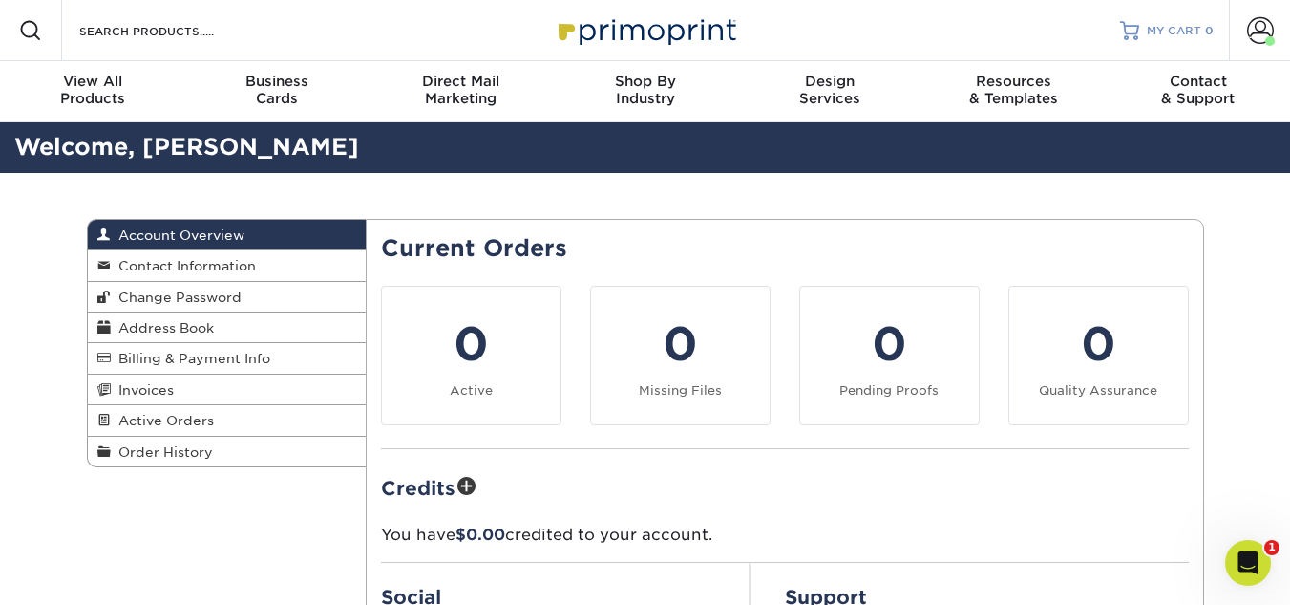
click at [1190, 20] on link "MY CART 0" at bounding box center [1167, 30] width 94 height 61
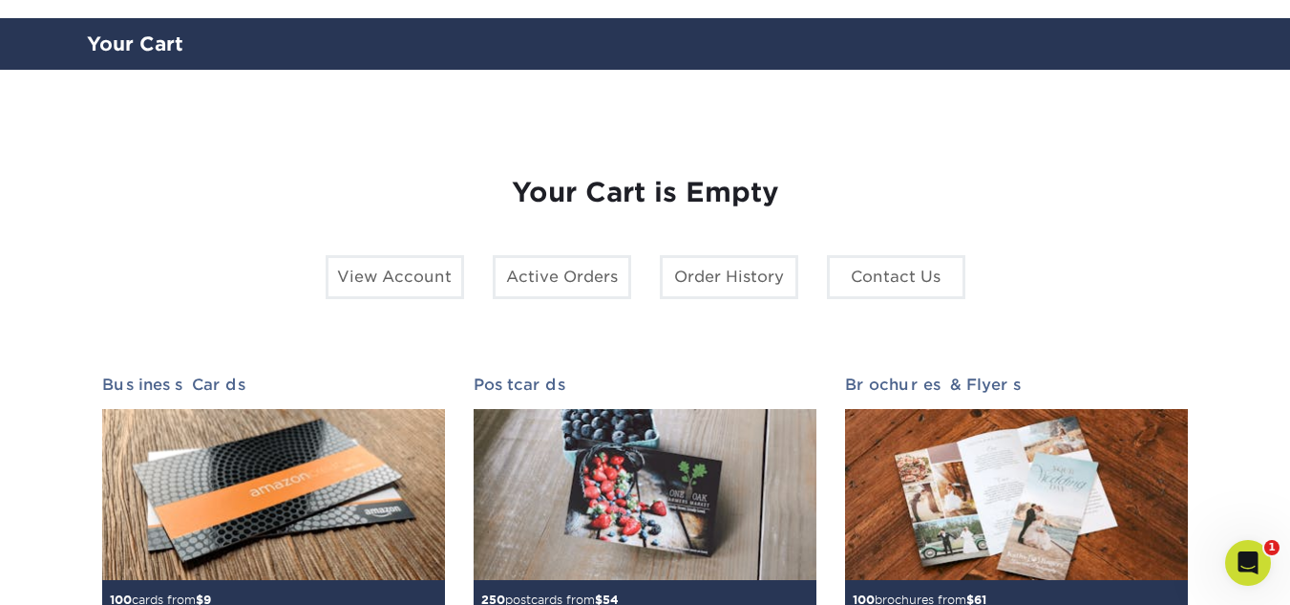
scroll to position [127, 0]
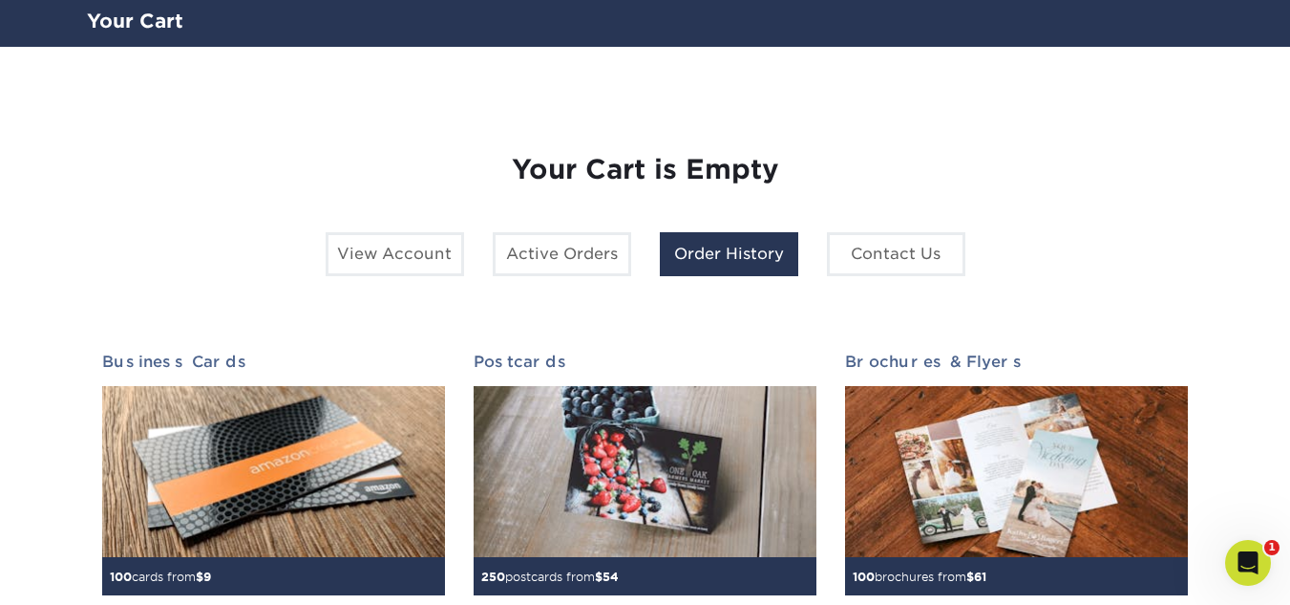
click at [682, 258] on link "Order History" at bounding box center [729, 254] width 138 height 44
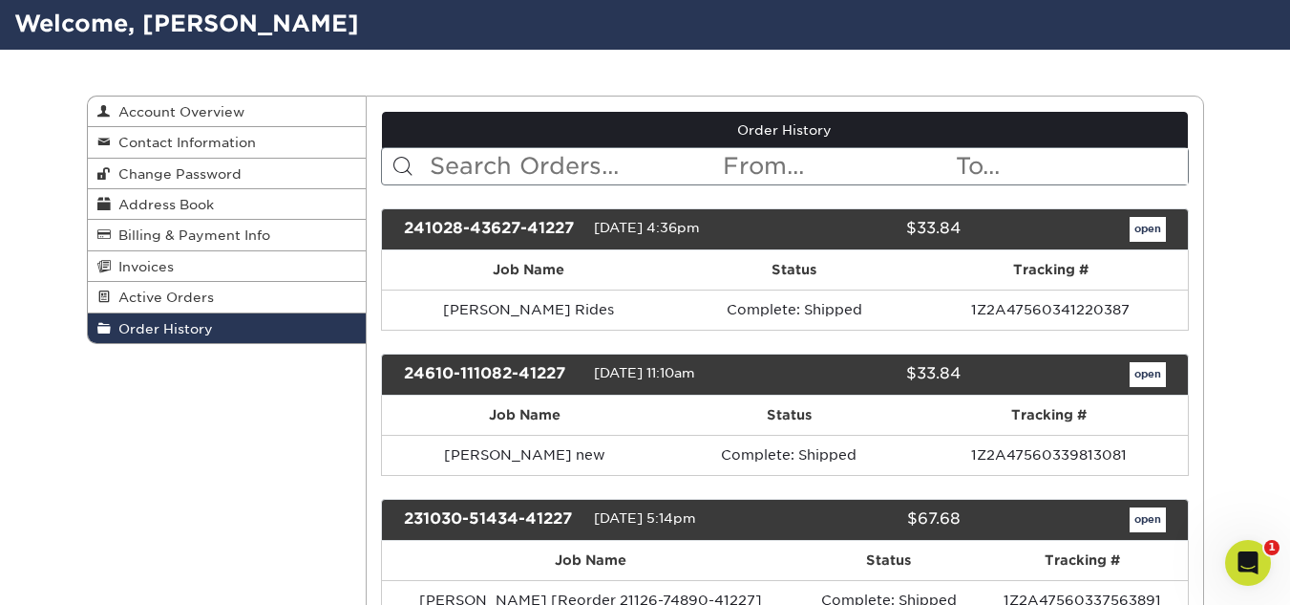
scroll to position [127, 0]
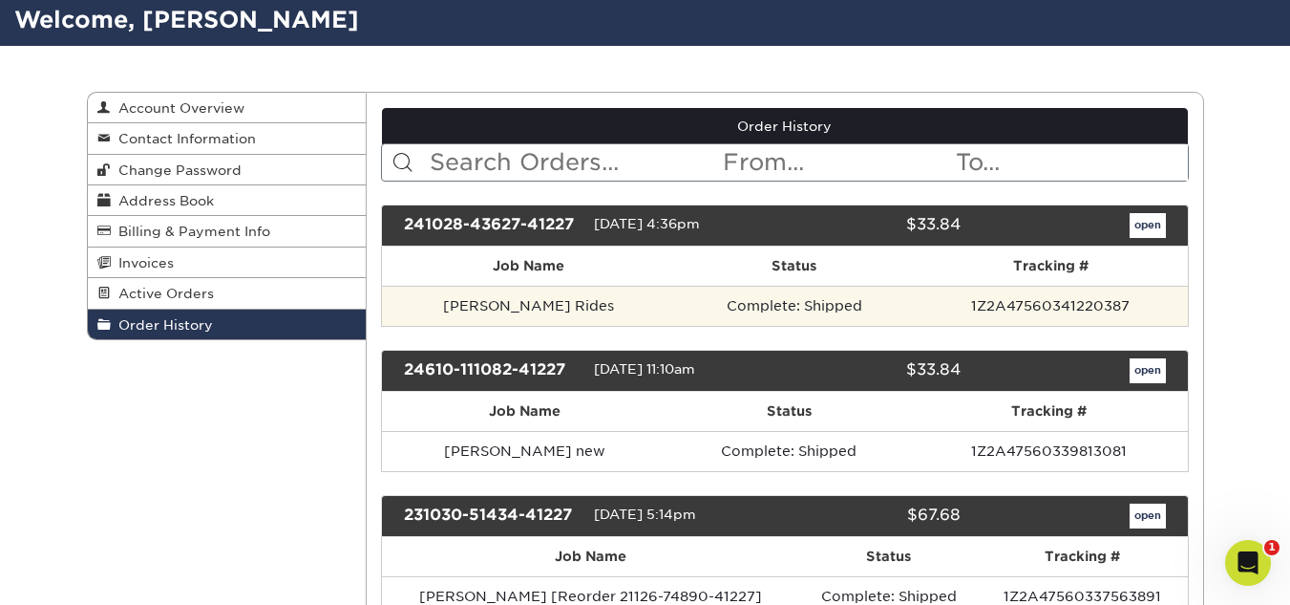
click at [1087, 299] on td "1Z2A47560341220387" at bounding box center [1051, 306] width 274 height 40
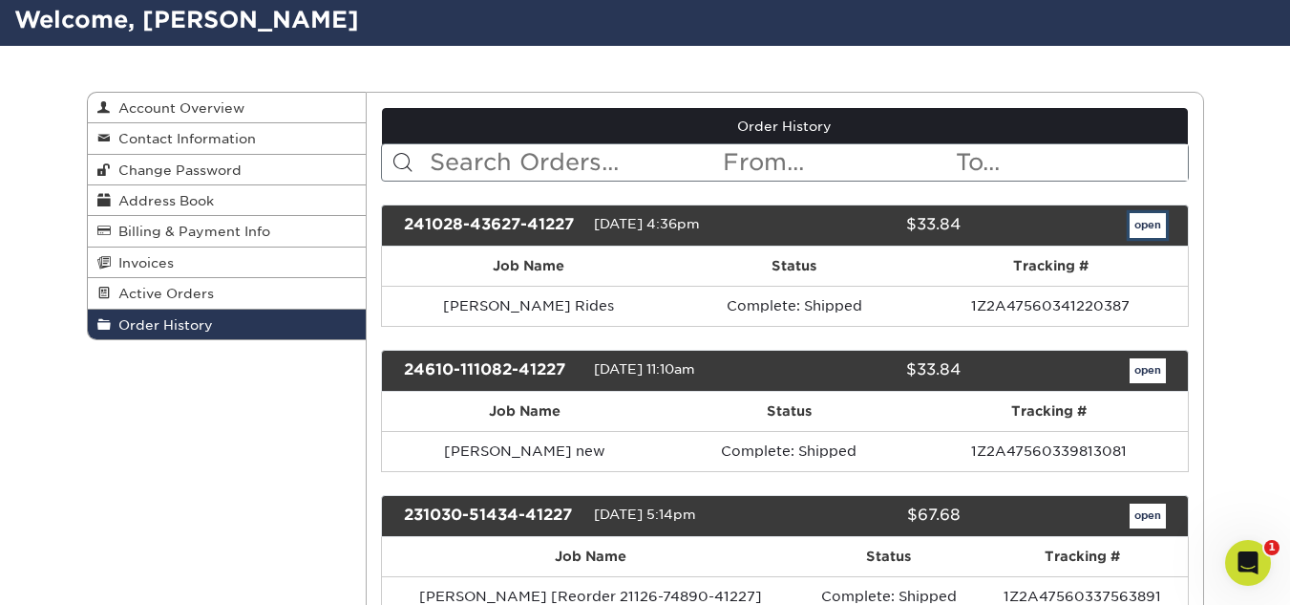
click at [1144, 216] on link "open" at bounding box center [1148, 225] width 36 height 25
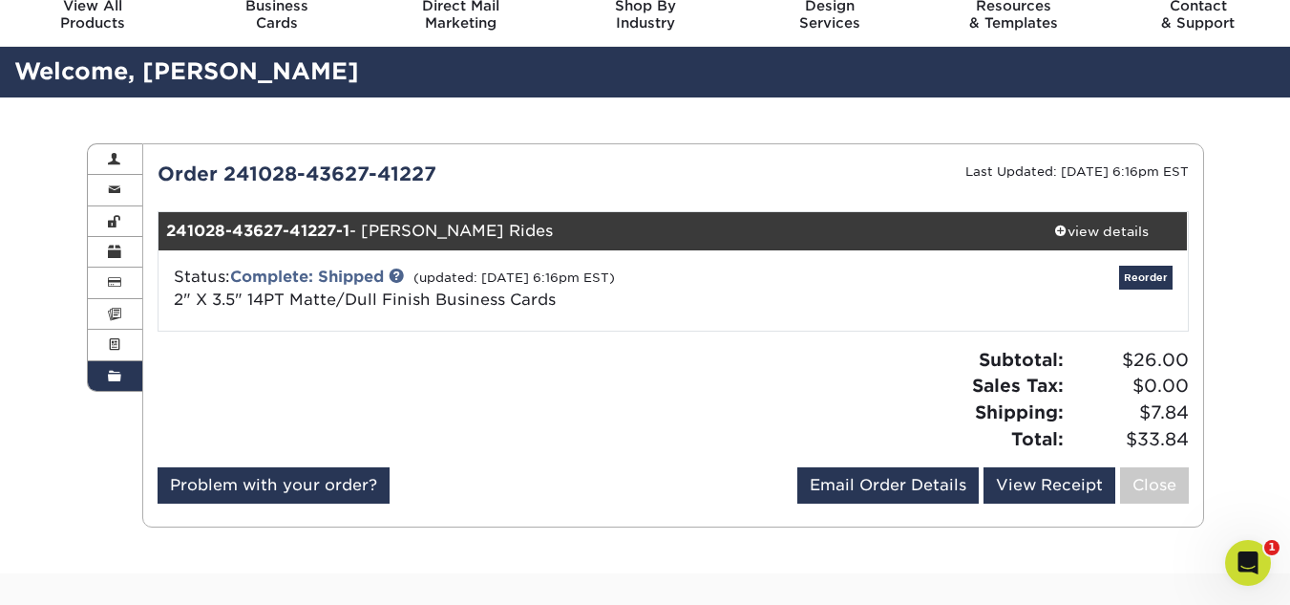
scroll to position [191, 0]
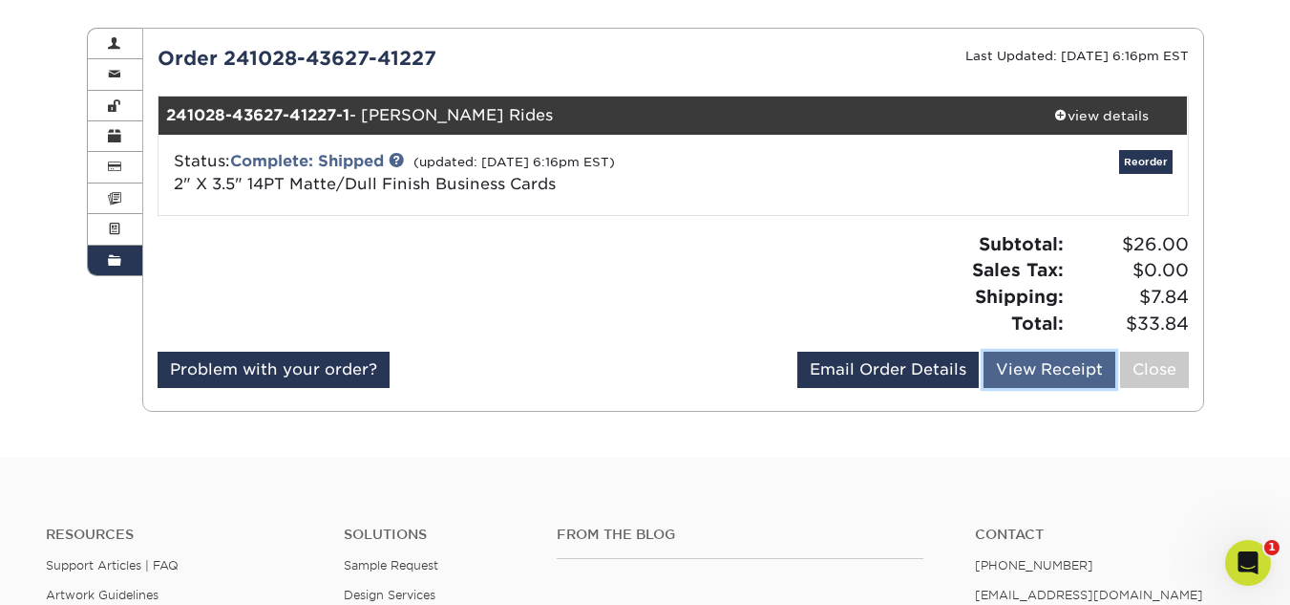
click at [1023, 368] on link "View Receipt" at bounding box center [1050, 369] width 132 height 36
